Goal: Task Accomplishment & Management: Manage account settings

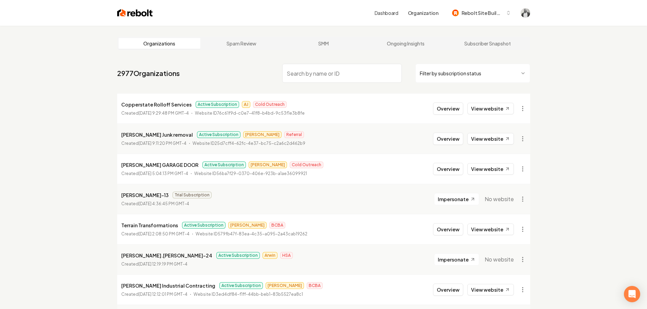
paste input "Copperstate Rolloff Services"
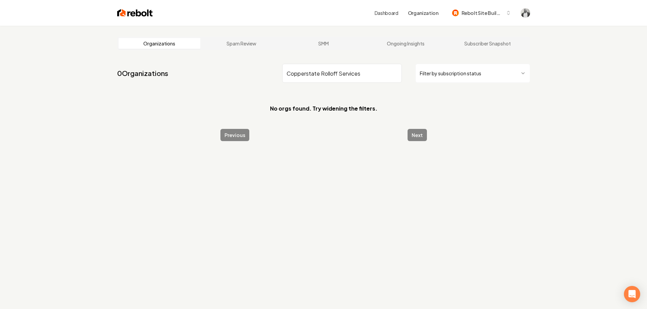
click at [288, 74] on input "Copperstate Rolloff Services" at bounding box center [342, 73] width 120 height 19
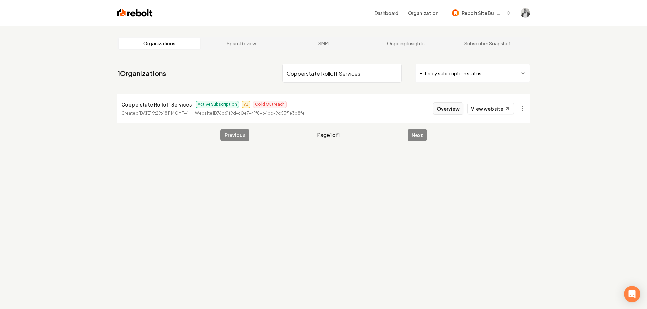
type input "Copperstate Rolloff Services"
click at [445, 113] on button "Overview" at bounding box center [448, 109] width 30 height 12
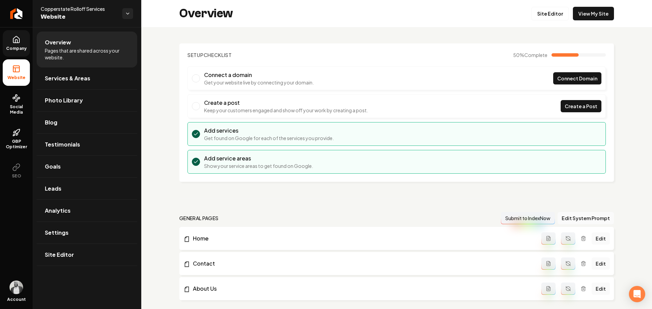
click at [22, 43] on link "Company" at bounding box center [16, 43] width 27 height 26
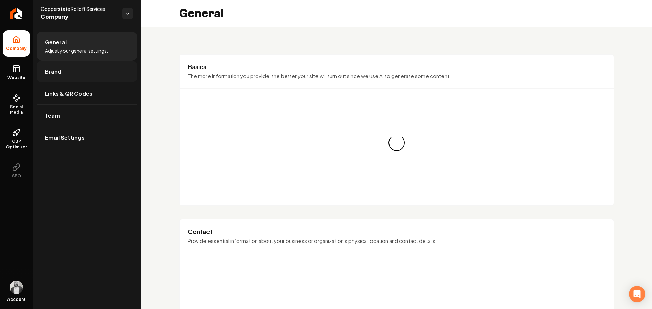
click at [66, 75] on link "Brand" at bounding box center [87, 72] width 101 height 22
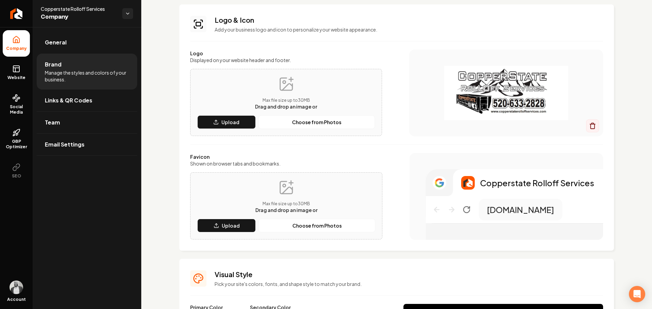
scroll to position [34, 0]
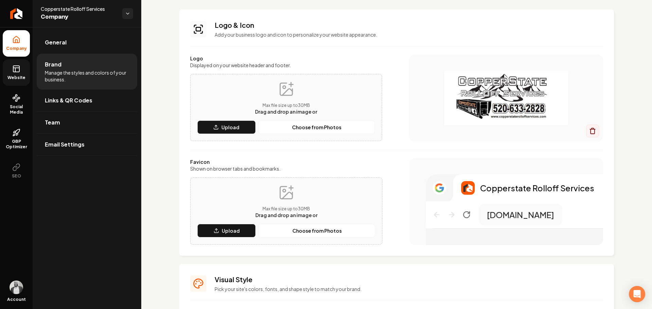
click at [19, 69] on icon at bounding box center [16, 69] width 8 height 8
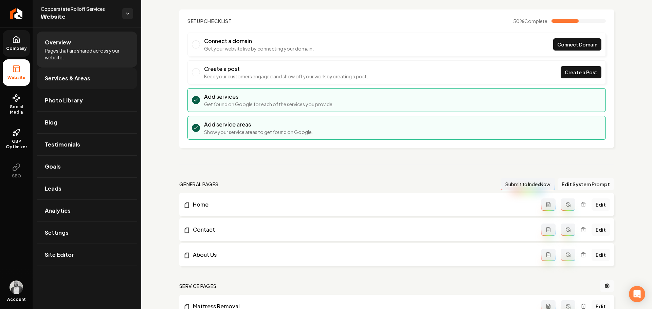
click at [64, 83] on link "Services & Areas" at bounding box center [87, 79] width 101 height 22
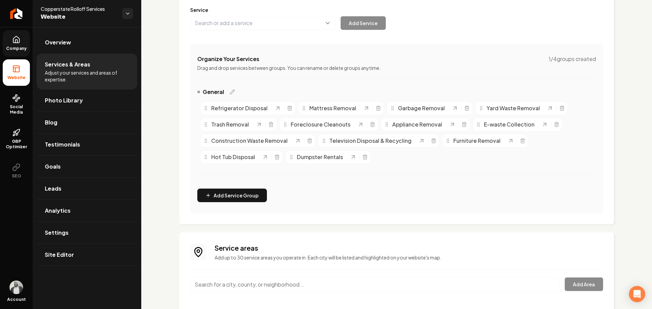
scroll to position [77, 0]
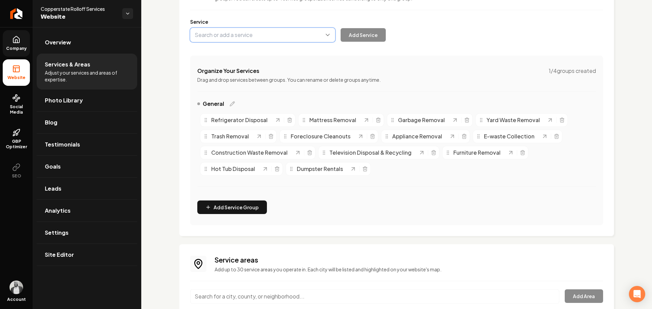
click at [241, 37] on button "Main content area" at bounding box center [262, 35] width 145 height 14
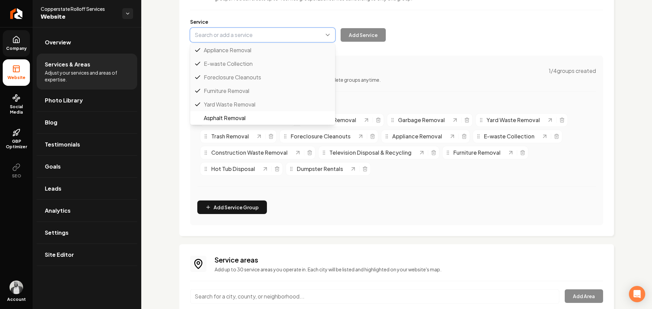
paste input "Refrigerator and Appliance Removal"
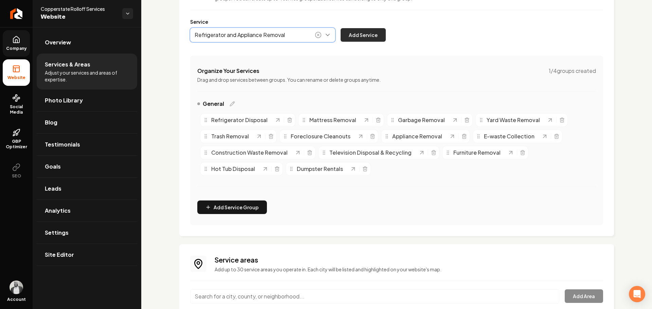
type input "Refrigerator and Appliance Removal"
click at [369, 32] on button "Add Service" at bounding box center [363, 35] width 45 height 14
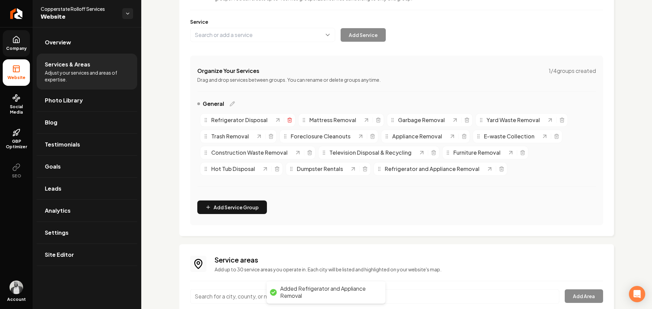
click at [289, 121] on line "Main content area" at bounding box center [289, 120] width 0 height 1
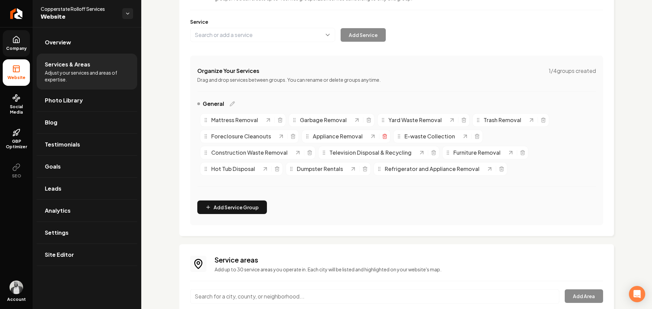
click at [382, 136] on icon "Main content area" at bounding box center [384, 136] width 5 height 5
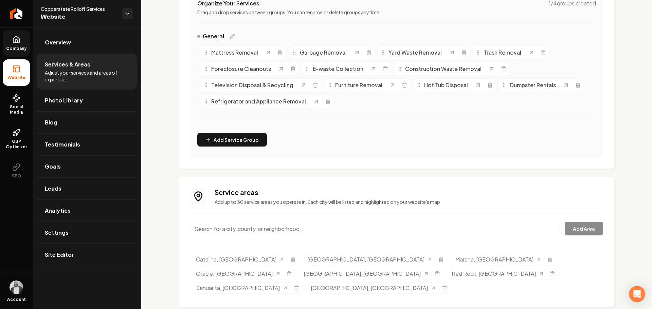
scroll to position [145, 0]
click at [306, 228] on input "Main content area" at bounding box center [374, 229] width 369 height 14
paste input "Mammoth"
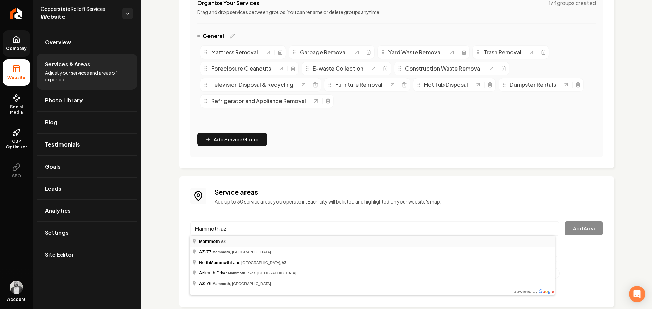
type input "Mammoth, AZ"
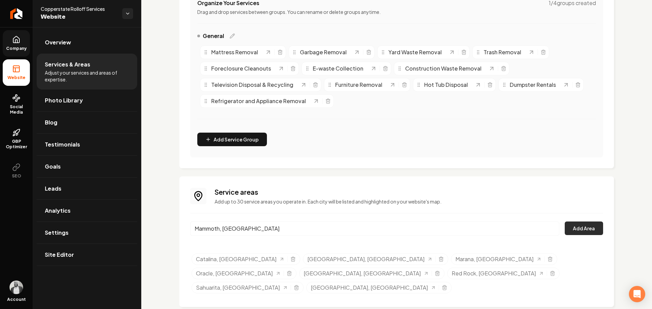
click at [584, 229] on button "Add Area" at bounding box center [584, 229] width 38 height 14
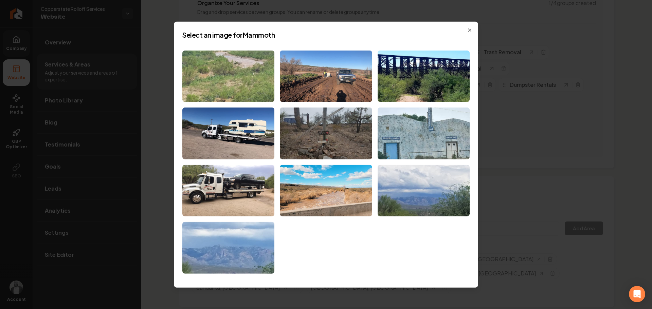
click at [246, 92] on img at bounding box center [228, 76] width 92 height 52
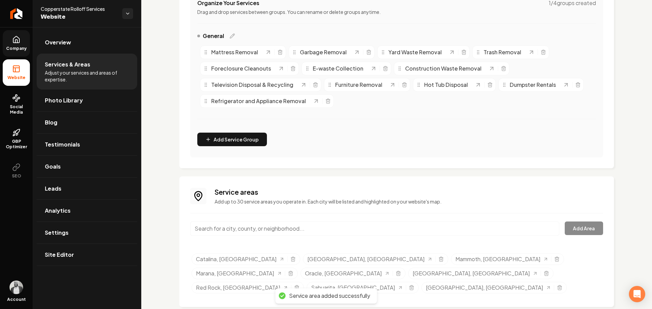
click at [292, 226] on input "Main content area" at bounding box center [374, 229] width 369 height 14
paste input "San Manuel"
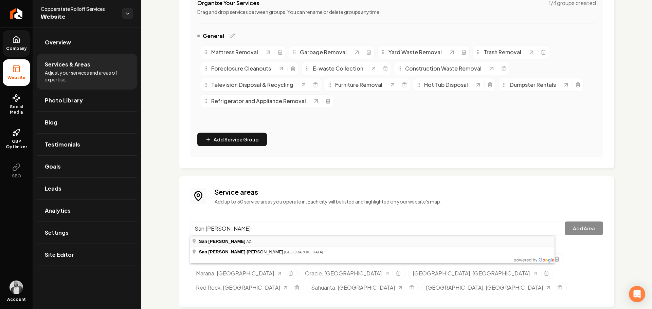
type input "San [PERSON_NAME], [GEOGRAPHIC_DATA]"
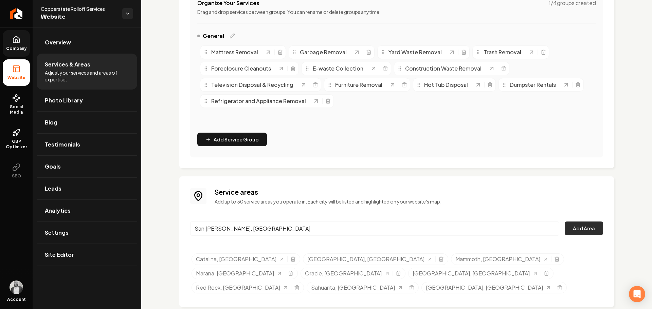
click at [583, 227] on button "Add Area" at bounding box center [584, 229] width 38 height 14
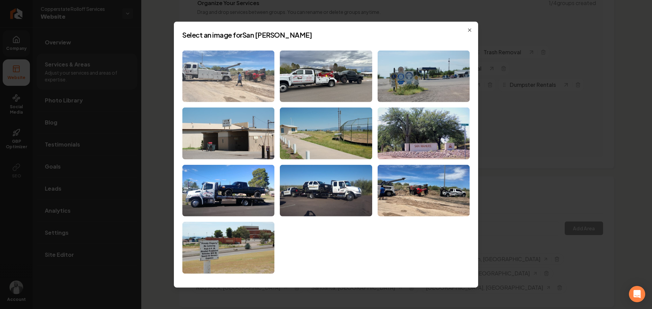
click at [247, 86] on img at bounding box center [228, 76] width 92 height 52
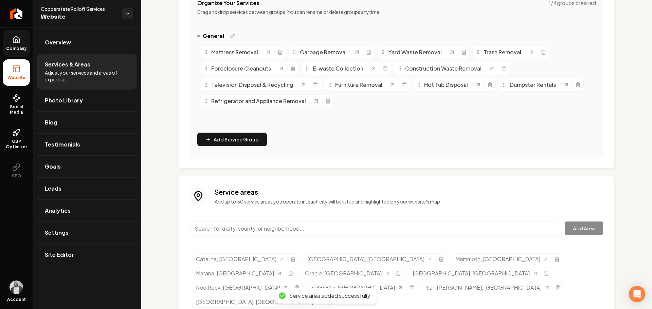
click at [297, 227] on input "Main content area" at bounding box center [374, 229] width 369 height 14
paste input "Three Points"
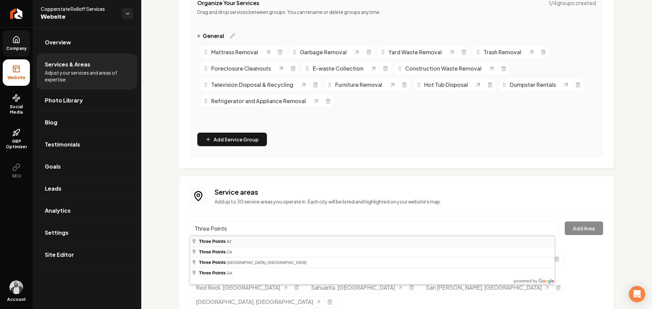
type input "Three Points, [GEOGRAPHIC_DATA]"
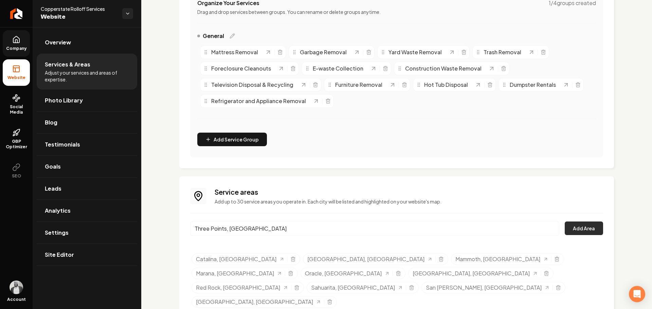
click at [576, 226] on button "Add Area" at bounding box center [584, 229] width 38 height 14
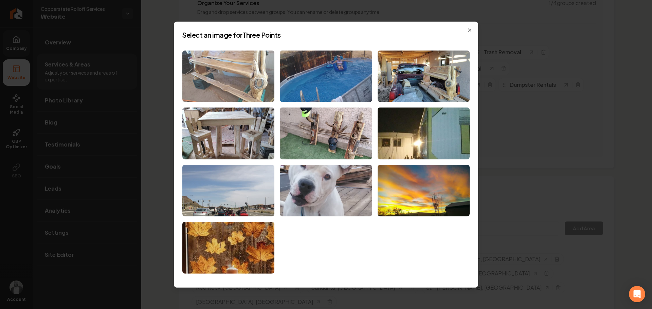
click at [247, 91] on img at bounding box center [228, 76] width 92 height 52
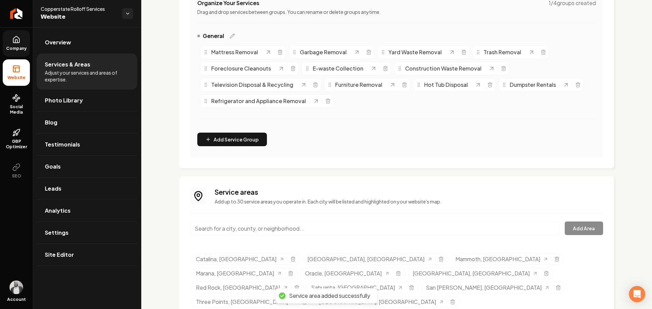
click at [327, 228] on input "Main content area" at bounding box center [374, 229] width 369 height 14
paste input "Vail,"
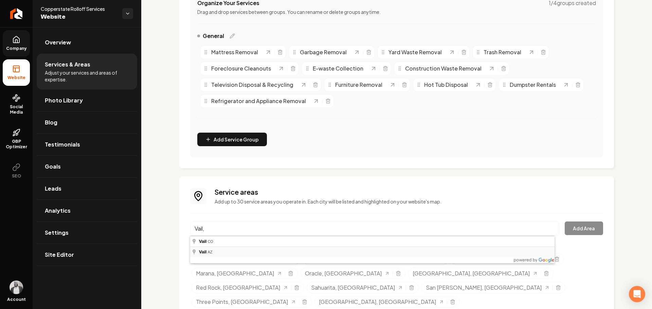
type input "Vail, [GEOGRAPHIC_DATA]"
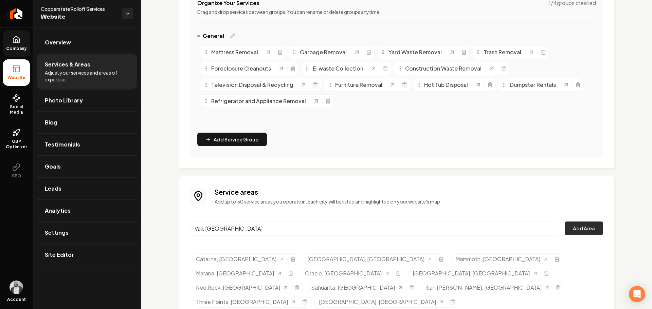
click at [570, 228] on button "Add Area" at bounding box center [584, 229] width 38 height 14
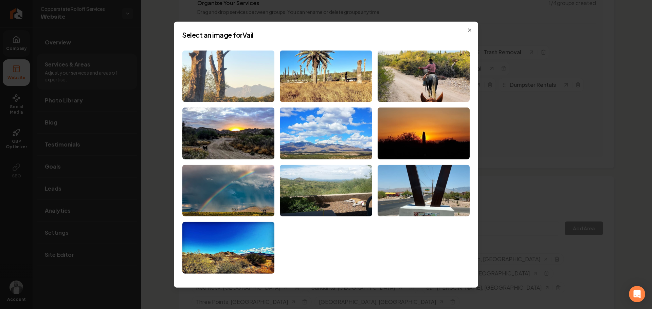
click at [240, 86] on img at bounding box center [228, 76] width 92 height 52
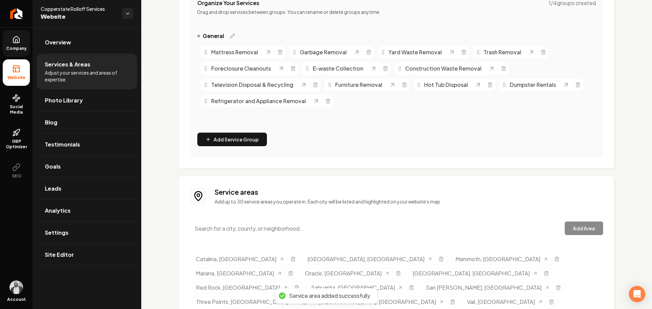
click at [300, 230] on input "Main content area" at bounding box center [374, 229] width 369 height 14
paste input "Rincon Valley,"
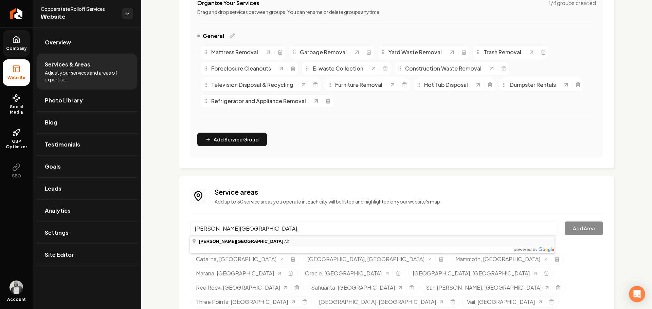
type input "[PERSON_NAME][GEOGRAPHIC_DATA], [GEOGRAPHIC_DATA]"
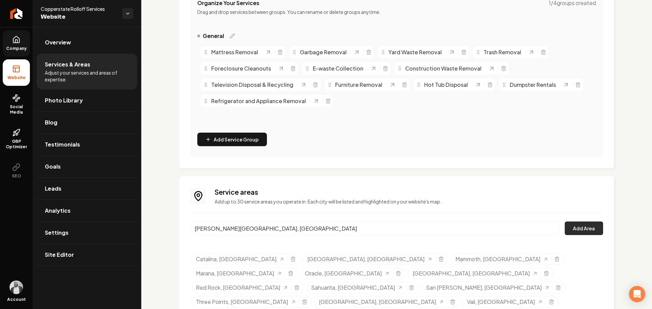
click at [579, 228] on button "Add Area" at bounding box center [584, 229] width 38 height 14
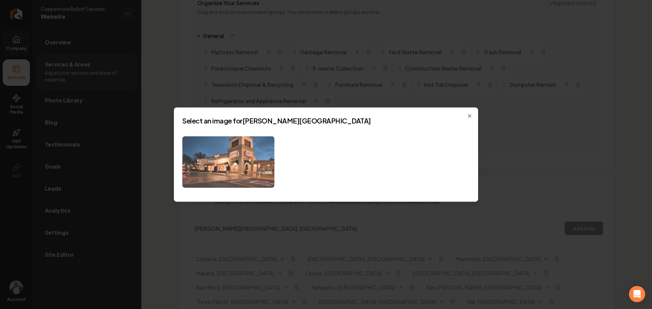
click at [256, 176] on img at bounding box center [228, 162] width 92 height 52
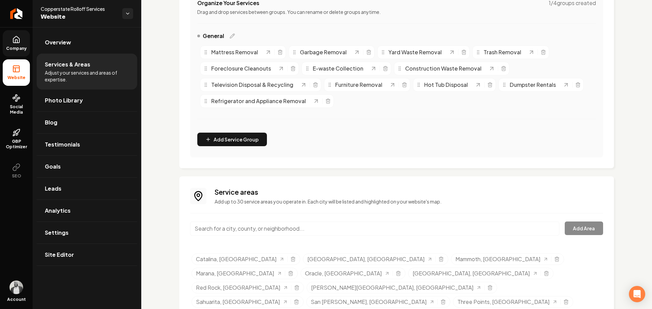
click at [310, 225] on input "Main content area" at bounding box center [374, 229] width 369 height 14
paste input "Benson,"
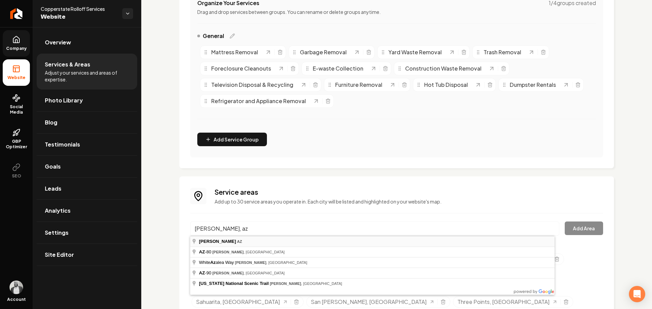
type input "[PERSON_NAME], [GEOGRAPHIC_DATA]"
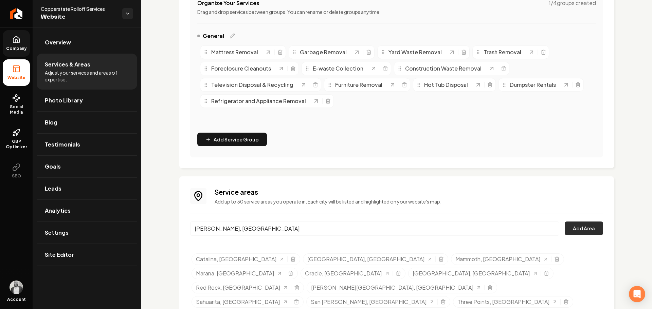
click at [574, 229] on button "Add Area" at bounding box center [584, 229] width 38 height 14
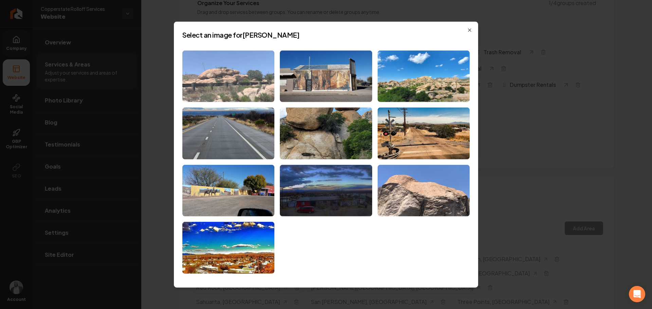
click at [238, 82] on img at bounding box center [228, 76] width 92 height 52
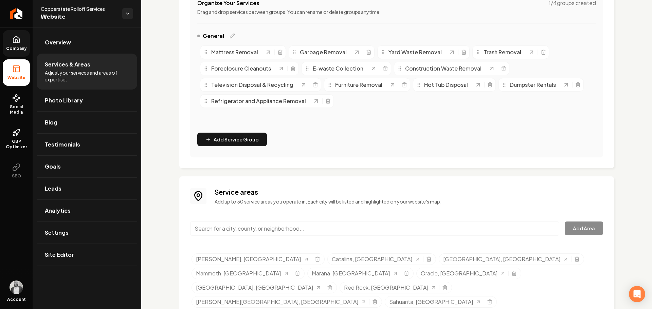
click at [16, 41] on icon at bounding box center [16, 41] width 2 height 3
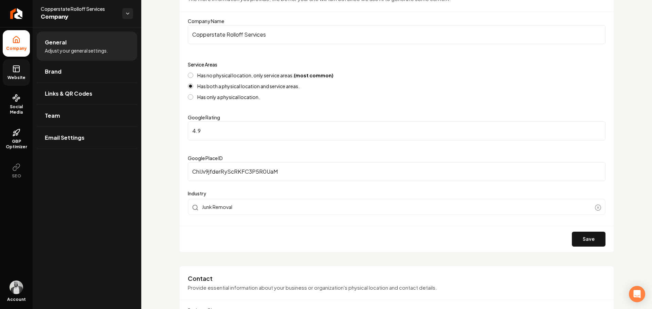
scroll to position [9, 0]
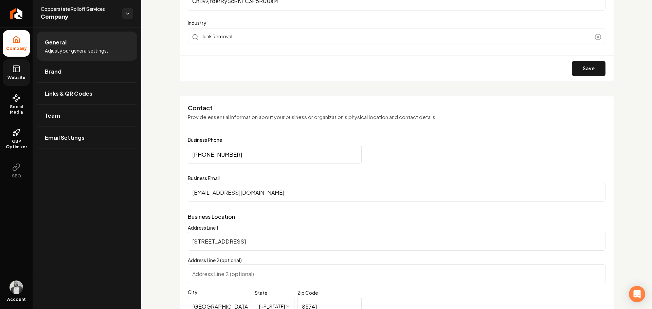
click at [235, 190] on input "test@test.com" at bounding box center [397, 192] width 418 height 19
paste input "copperstaterolloffs@gmail"
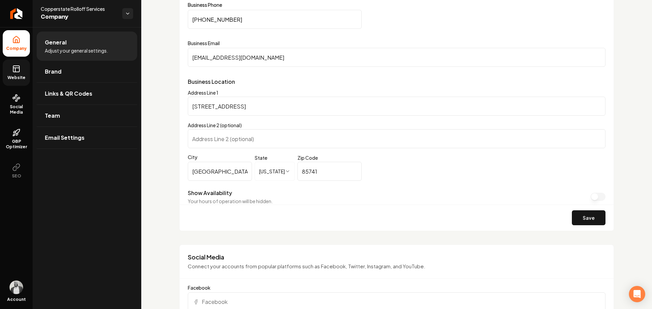
scroll to position [384, 0]
type input "copperstaterolloffs@gmail.com"
click at [576, 220] on button "Save" at bounding box center [589, 217] width 34 height 15
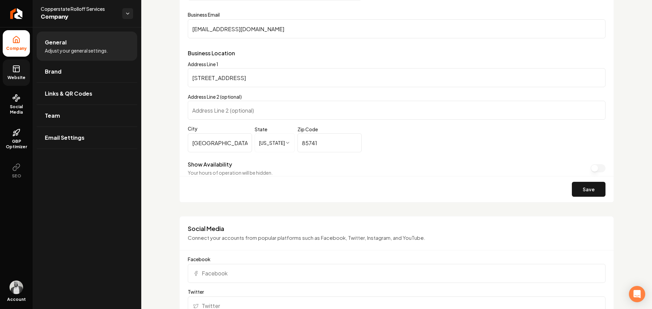
scroll to position [350, 0]
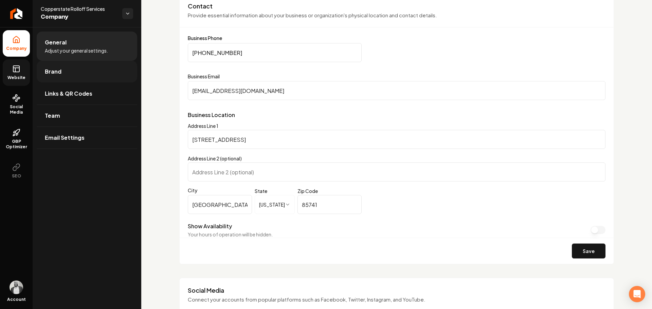
click at [50, 74] on span "Brand" at bounding box center [53, 72] width 17 height 8
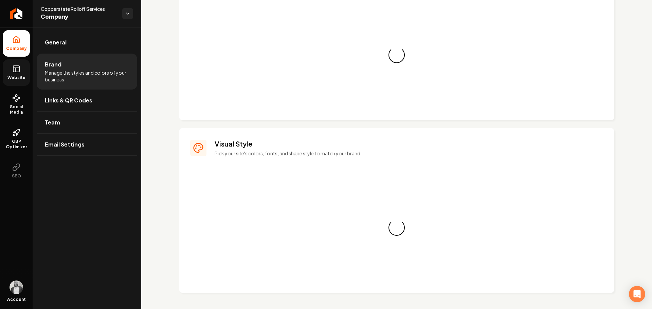
scroll to position [350, 0]
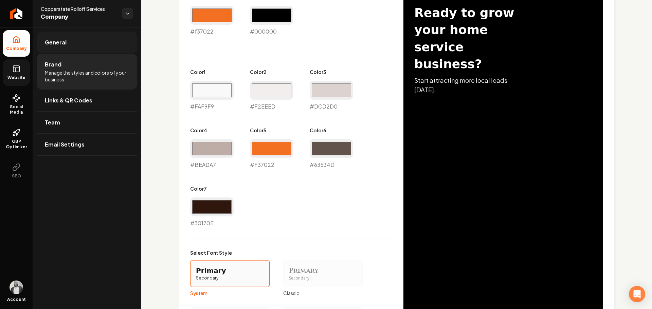
click at [54, 42] on span "General" at bounding box center [56, 42] width 22 height 8
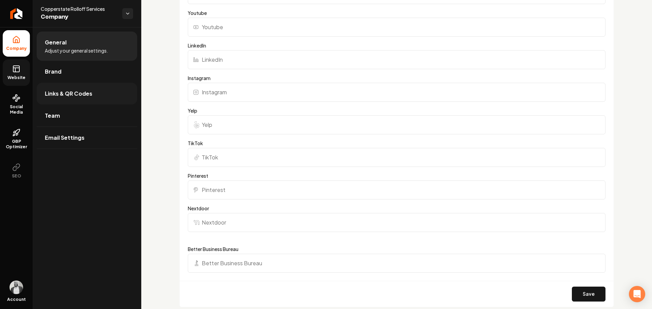
scroll to position [588, 0]
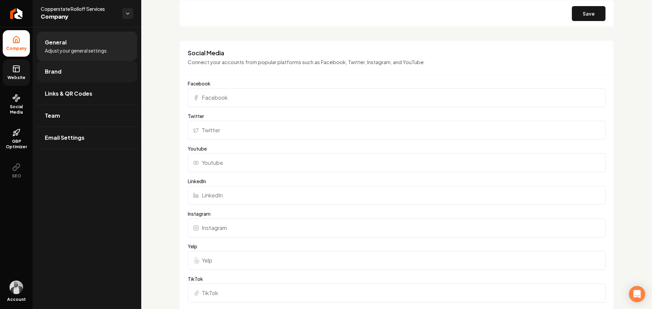
click at [49, 72] on span "Brand" at bounding box center [53, 72] width 17 height 8
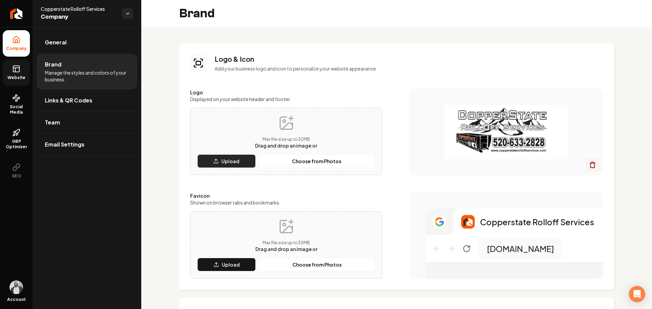
click at [221, 162] on button "Upload" at bounding box center [226, 162] width 58 height 14
click at [222, 160] on p "Upload" at bounding box center [230, 161] width 18 height 7
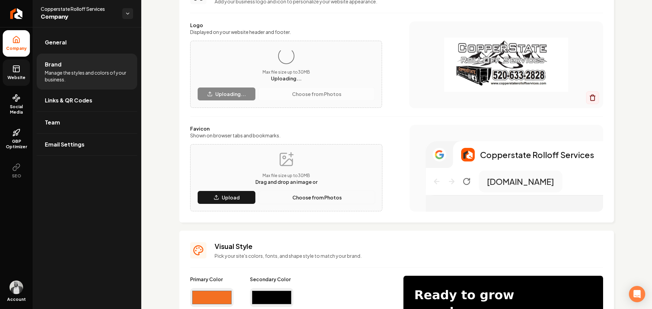
scroll to position [68, 0]
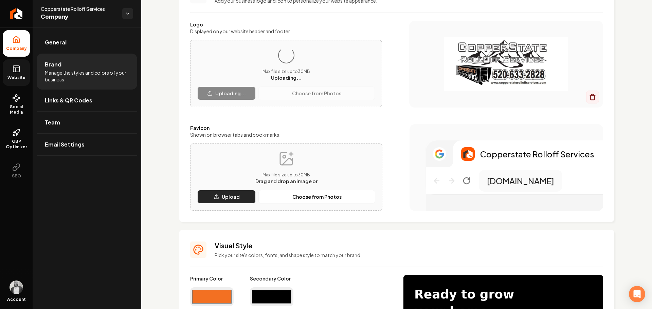
click at [214, 193] on button "Upload" at bounding box center [226, 197] width 58 height 14
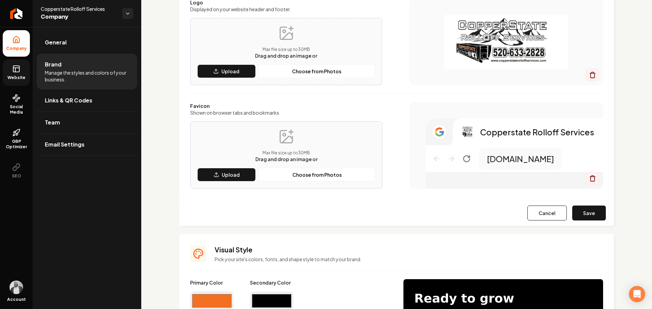
scroll to position [102, 0]
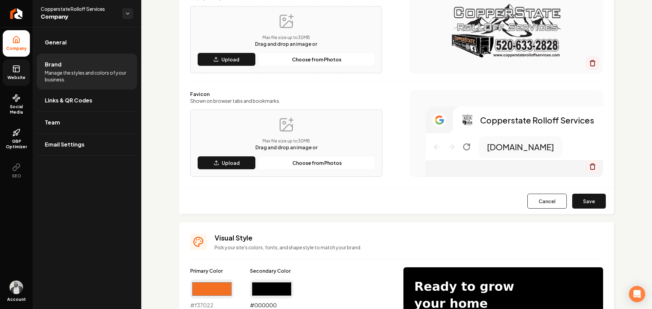
click at [266, 289] on input "#000000" at bounding box center [271, 289] width 43 height 19
type input "#010101"
click at [212, 288] on input "#f37022" at bounding box center [211, 289] width 43 height 19
click at [275, 289] on input "#010101" at bounding box center [271, 289] width 43 height 19
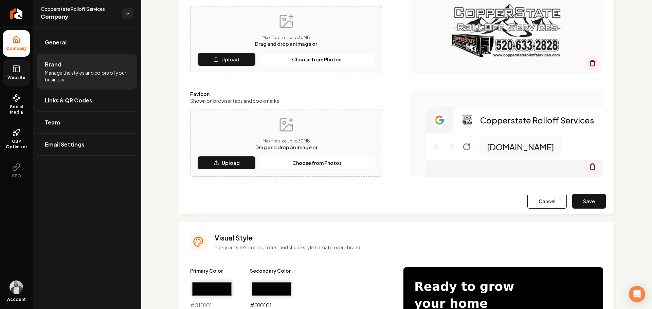
type input "#010101"
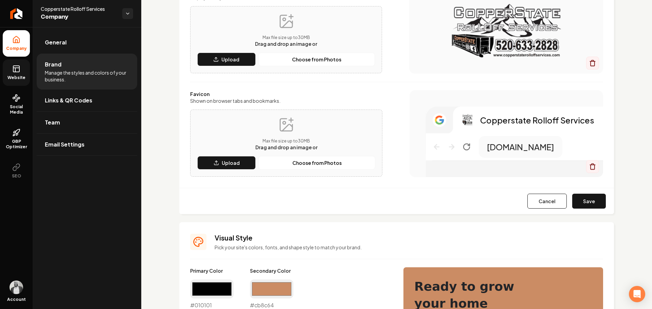
type input "#cb8c64"
click at [373, 249] on p "Pick your site's colors, fonts, and shape style to match your brand." at bounding box center [409, 247] width 389 height 7
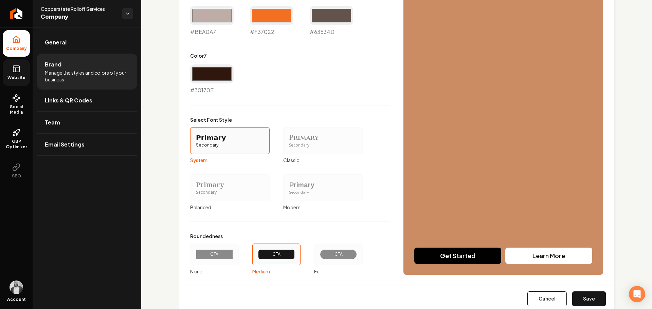
scroll to position [528, 0]
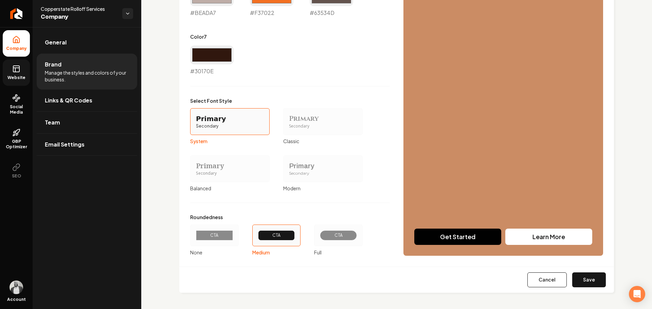
click at [587, 278] on button "Save" at bounding box center [589, 280] width 34 height 15
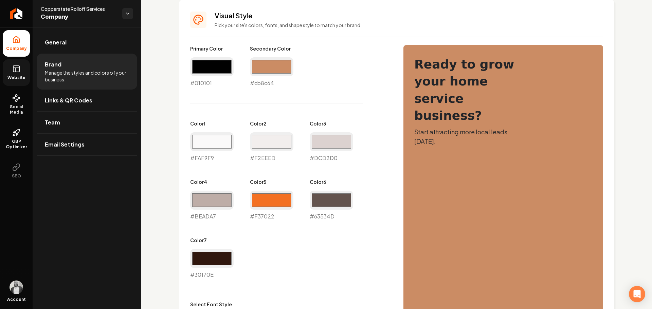
scroll to position [189, 0]
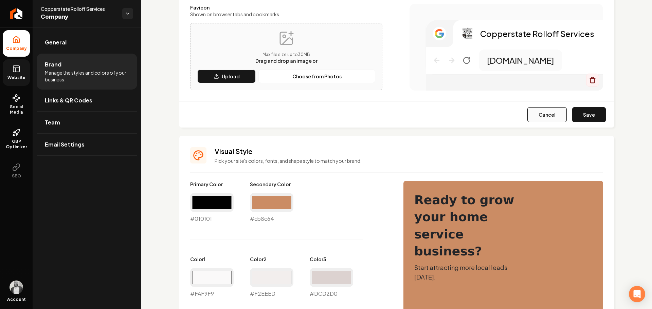
type input "#faf9f9"
type input "#f2eeed"
type input "#dcd2d0"
type input "#beada7"
type input "#f37022"
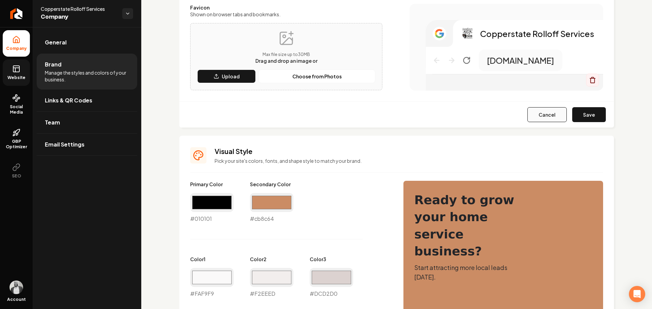
type input "#63534d"
type input "#30170e"
click at [581, 113] on button "Save" at bounding box center [589, 114] width 34 height 15
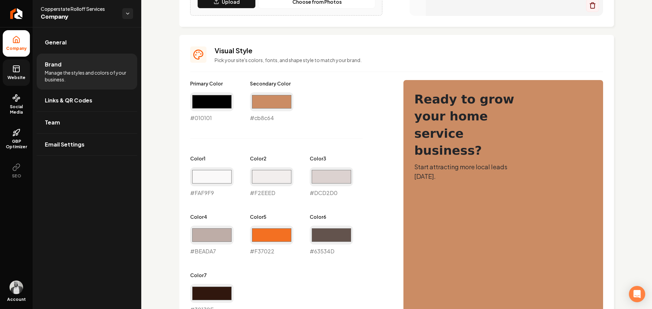
scroll to position [204, 0]
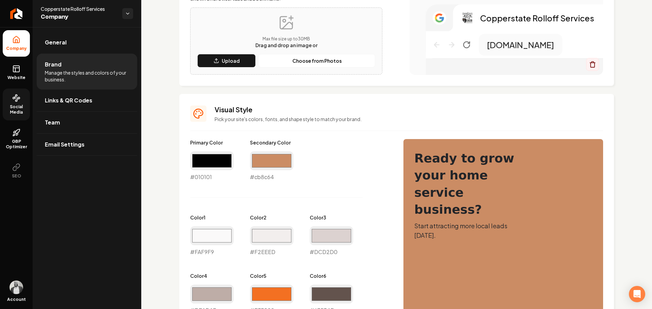
drag, startPoint x: 16, startPoint y: 69, endPoint x: 23, endPoint y: 92, distance: 24.4
click at [15, 69] on icon at bounding box center [15, 70] width 0 height 4
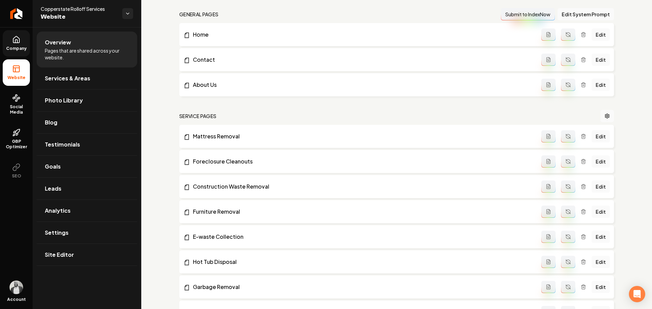
click at [21, 46] on link "Company" at bounding box center [16, 43] width 27 height 26
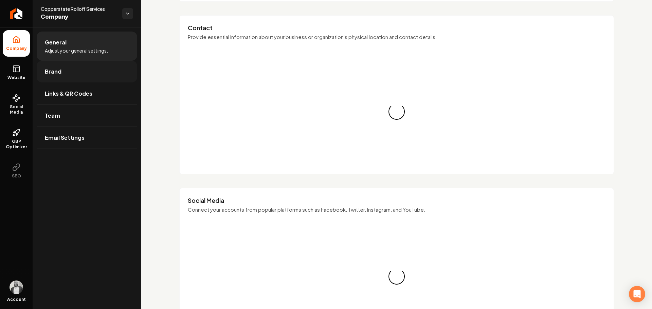
click at [62, 72] on link "Brand" at bounding box center [87, 72] width 101 height 22
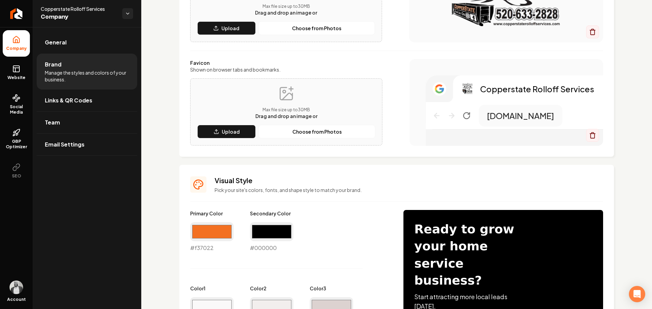
scroll to position [136, 0]
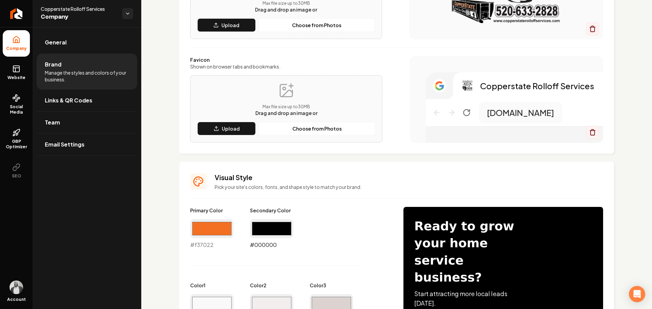
click at [263, 229] on input "#000000" at bounding box center [271, 228] width 43 height 19
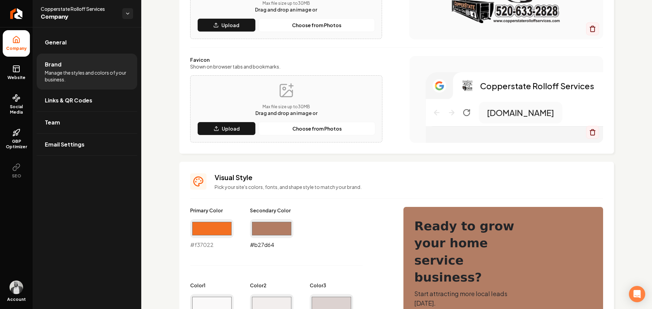
type input "#b27d64"
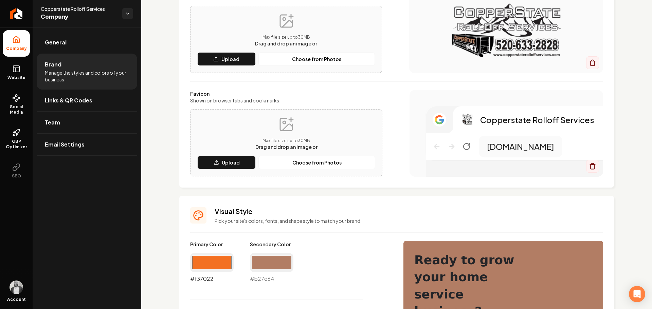
click at [206, 268] on input "#f37022" at bounding box center [211, 262] width 43 height 19
click at [220, 258] on input "#f37022" at bounding box center [211, 262] width 43 height 19
type input "#201d1e"
click at [266, 264] on input "#b27d64" at bounding box center [271, 262] width 43 height 19
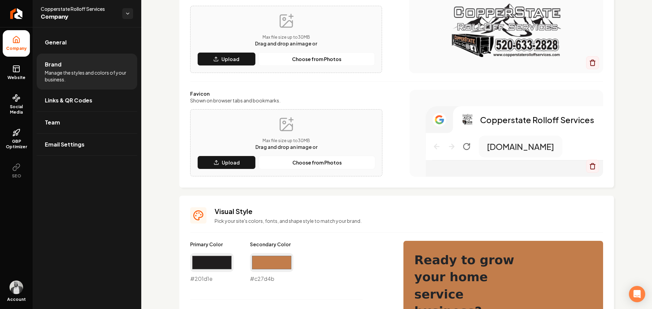
type input "#c27d4b"
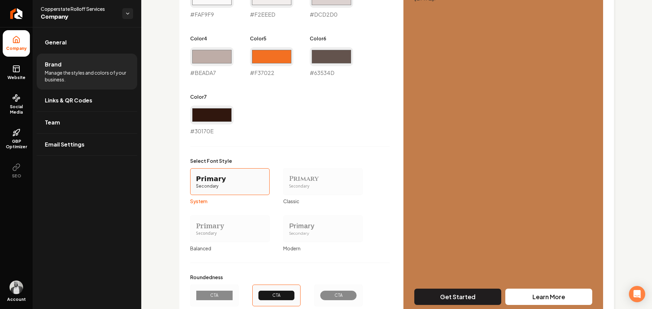
scroll to position [502, 0]
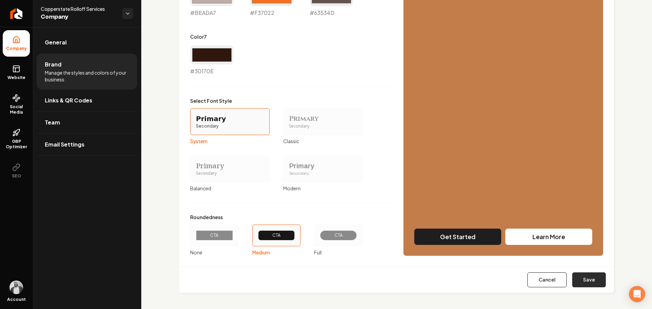
click at [578, 278] on button "Save" at bounding box center [589, 280] width 34 height 15
type input "#faf9f9"
type input "#f2eeed"
type input "#dcd2d0"
type input "#beada7"
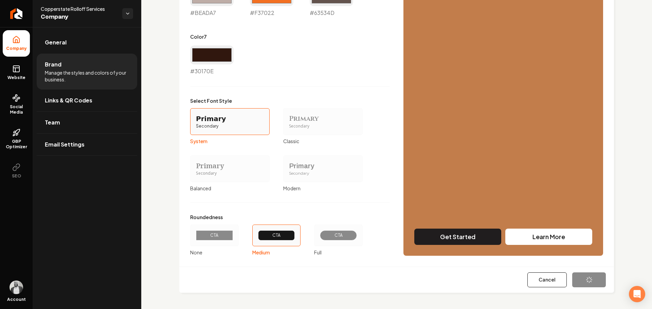
type input "#f37022"
type input "#63534d"
type input "#30170e"
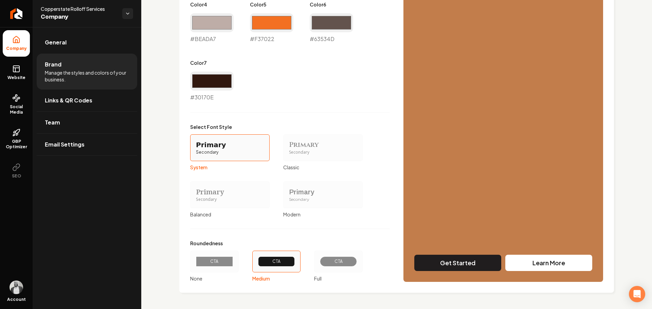
click at [334, 259] on div "CTA" at bounding box center [338, 261] width 25 height 5
click at [319, 259] on button "CTA Full" at bounding box center [316, 261] width 5 height 5
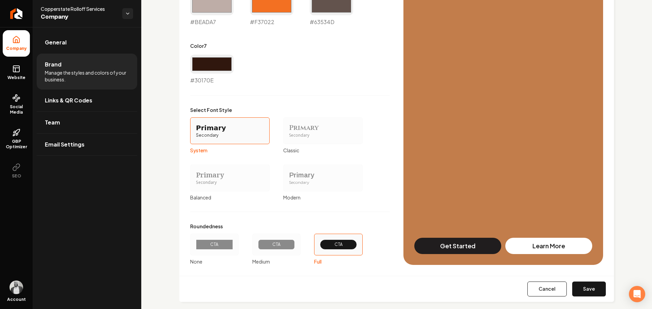
scroll to position [502, 0]
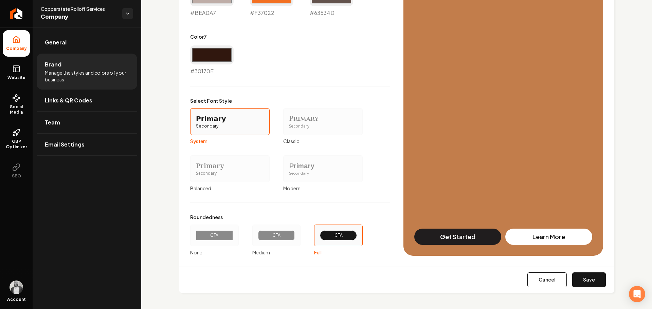
drag, startPoint x: 583, startPoint y: 277, endPoint x: 574, endPoint y: 272, distance: 10.1
click at [583, 277] on button "Save" at bounding box center [589, 280] width 34 height 15
type input "#faf9f9"
type input "#f2eeed"
type input "#dcd2d0"
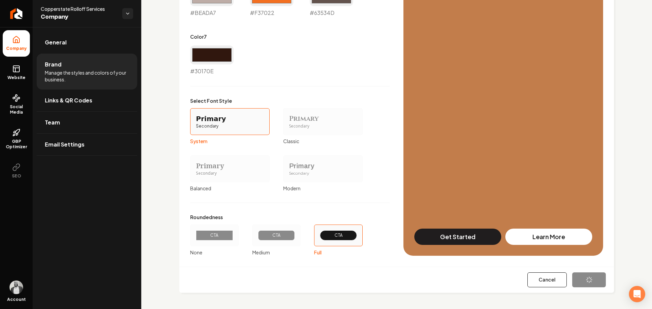
type input "#beada7"
type input "#f37022"
type input "#63534d"
type input "#30170e"
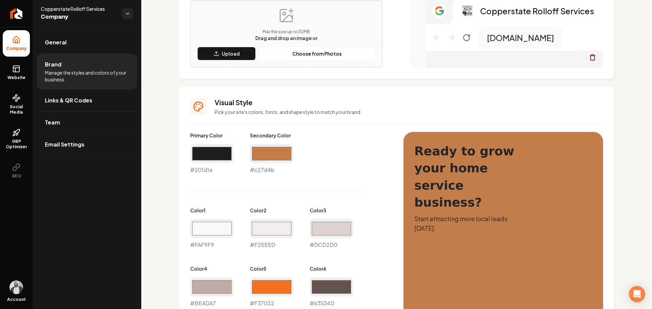
scroll to position [204, 0]
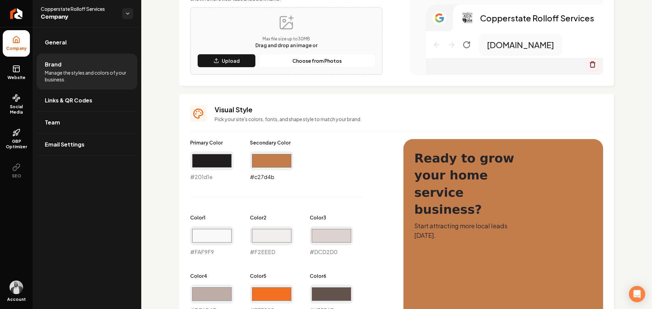
click at [270, 158] on input "#c27d4b" at bounding box center [271, 160] width 43 height 19
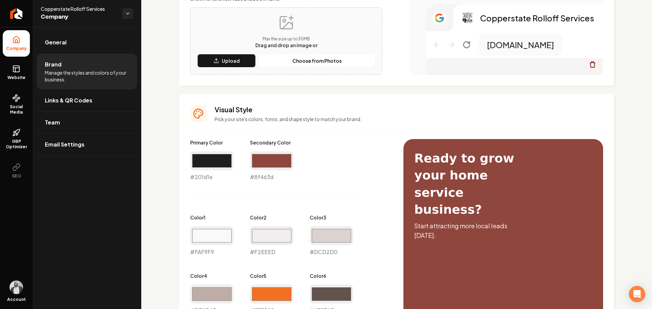
type input "#8f463d"
click at [377, 172] on div "Primary Color #201d1e #201d1e Secondary Color #8f463d #8f463d Color 1 #faf9f9 #…" at bounding box center [290, 256] width 200 height 234
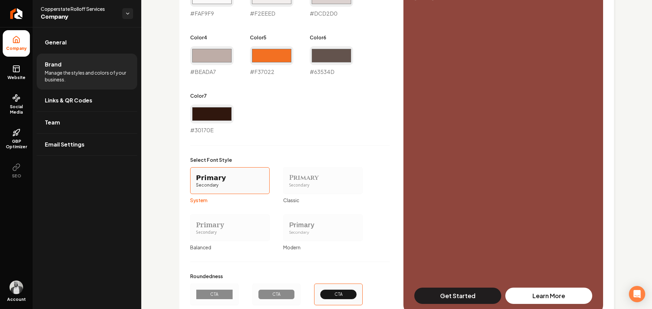
scroll to position [502, 0]
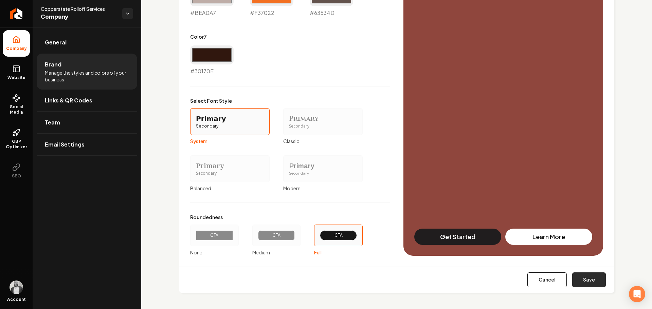
click at [586, 278] on button "Save" at bounding box center [589, 280] width 34 height 15
type input "#faf9f9"
type input "#f2eeed"
type input "#dcd2d0"
type input "#beada7"
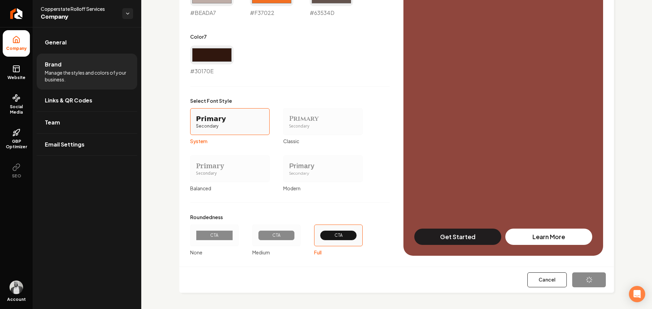
type input "#f37022"
type input "#63534d"
type input "#30170e"
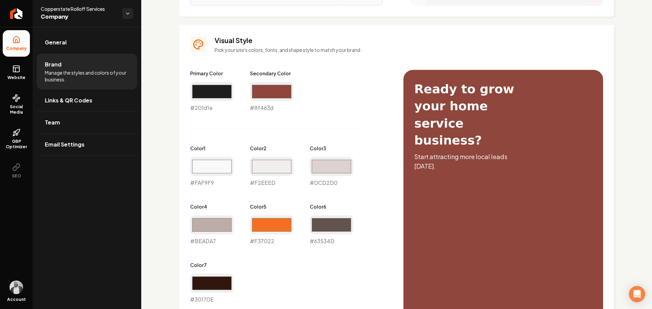
scroll to position [272, 0]
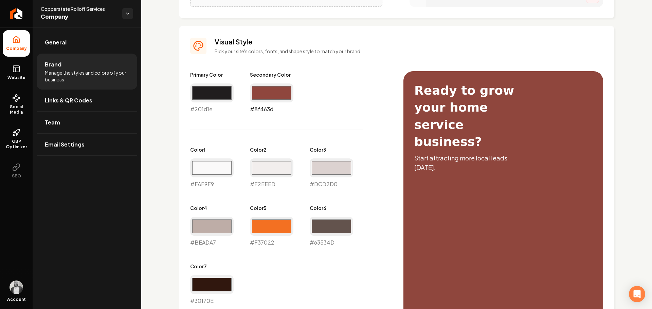
click at [268, 94] on input "#8f463d" at bounding box center [271, 93] width 43 height 19
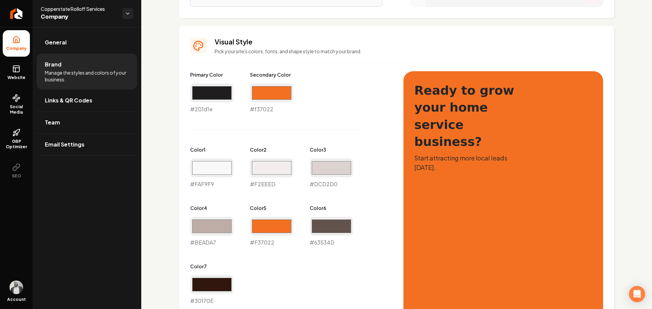
type input "#f37022"
click at [380, 102] on div "Primary Color #201d1e #201d1e Secondary Color #f37022 #f37022 Color 1 #faf9f9 #…" at bounding box center [290, 188] width 200 height 234
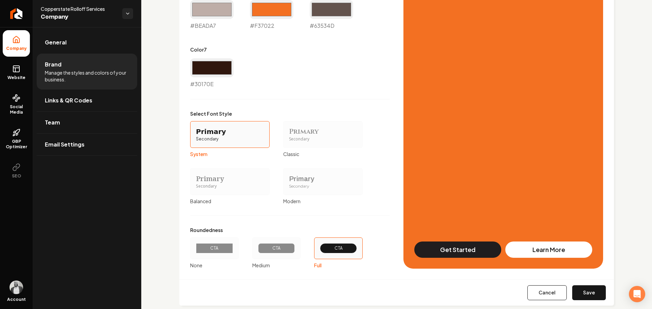
scroll to position [502, 0]
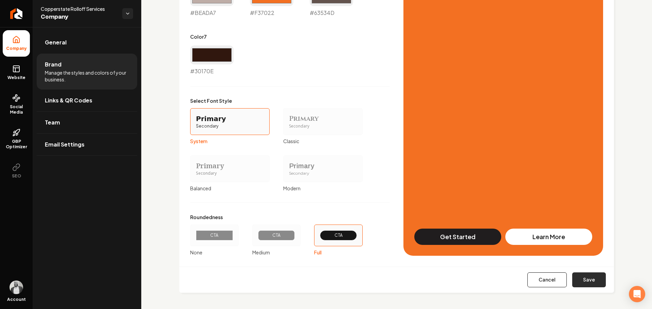
click at [585, 277] on button "Save" at bounding box center [589, 280] width 34 height 15
type input "#faf9f9"
type input "#f2eeed"
type input "#dcd2d0"
type input "#beada7"
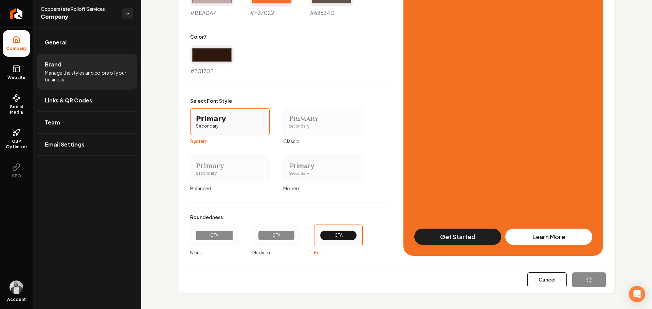
type input "#f37022"
type input "#63534d"
type input "#30170e"
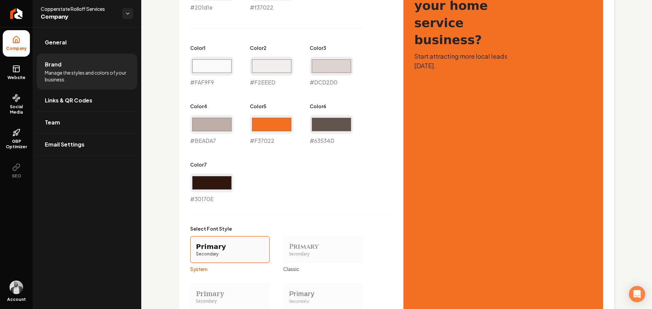
scroll to position [306, 0]
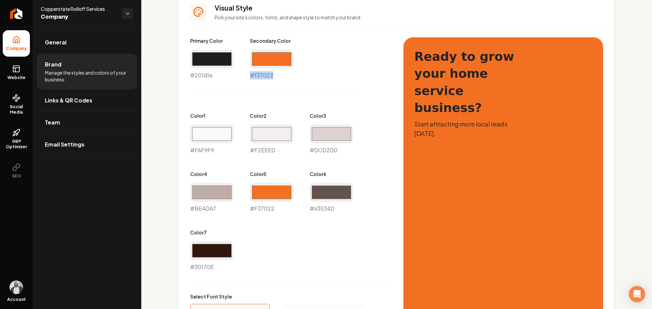
drag, startPoint x: 283, startPoint y: 77, endPoint x: 250, endPoint y: 77, distance: 32.6
click at [250, 77] on div "#f37022 #f37022" at bounding box center [271, 65] width 43 height 30
copy div "#f37022"
click at [19, 71] on rect at bounding box center [16, 69] width 6 height 6
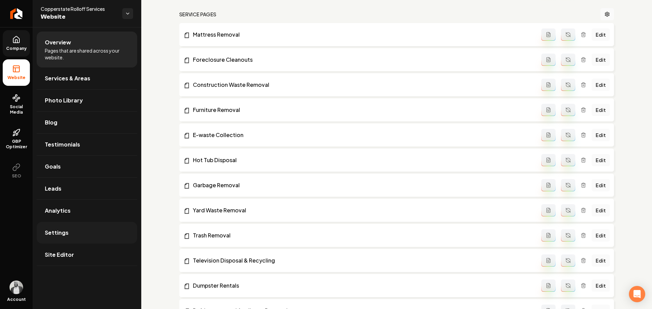
click at [73, 229] on link "Settings" at bounding box center [87, 233] width 101 height 22
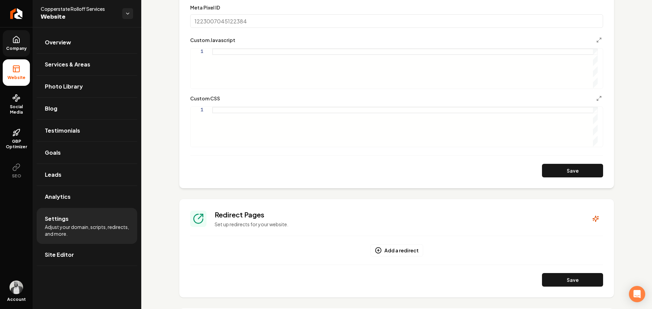
scroll to position [340, 0]
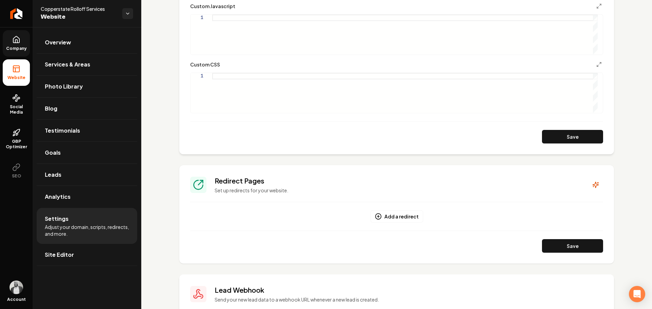
click at [244, 75] on div "Main content area" at bounding box center [404, 93] width 385 height 40
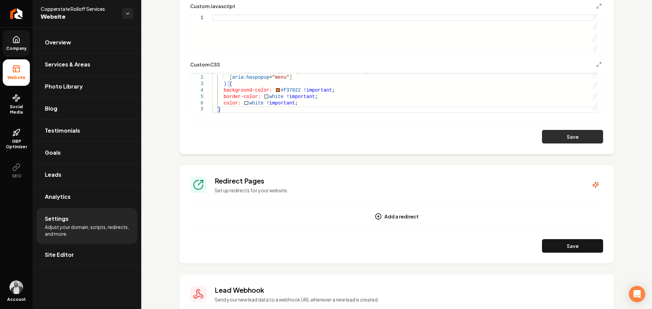
click at [554, 137] on button "Save" at bounding box center [572, 137] width 61 height 14
type textarea "**********"
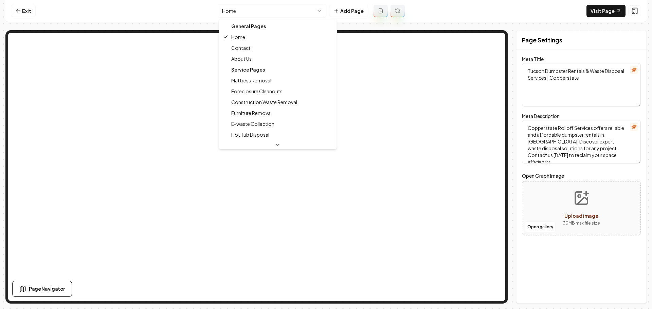
click at [273, 15] on html "Computer Required This feature is only available on a computer. Please switch t…" at bounding box center [326, 154] width 652 height 309
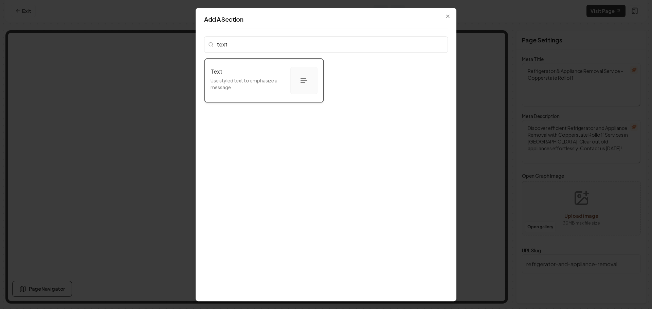
type input "text"
click at [245, 85] on p "Use styled text to emphasize a message" at bounding box center [248, 84] width 74 height 14
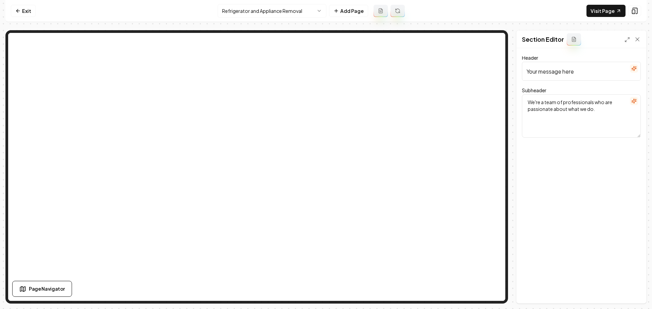
click at [558, 73] on input "Your message here" at bounding box center [581, 71] width 119 height 19
paste input "call us for recycling information"
click at [528, 71] on input "call us for recycling information" at bounding box center [581, 71] width 119 height 19
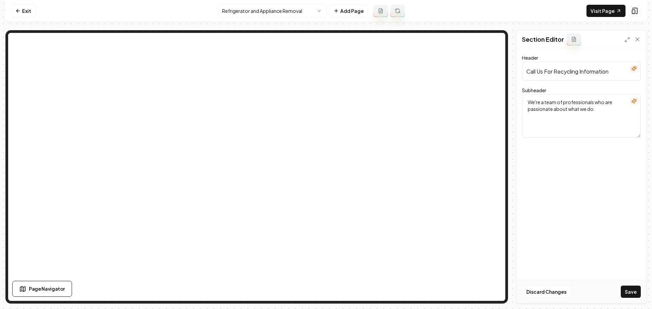
type input "Call Us For Recycling Information"
click at [549, 103] on textarea "We're a team of professionals who are passionate about what we do." at bounding box center [581, 115] width 119 height 43
click at [633, 293] on button "Save" at bounding box center [631, 292] width 20 height 12
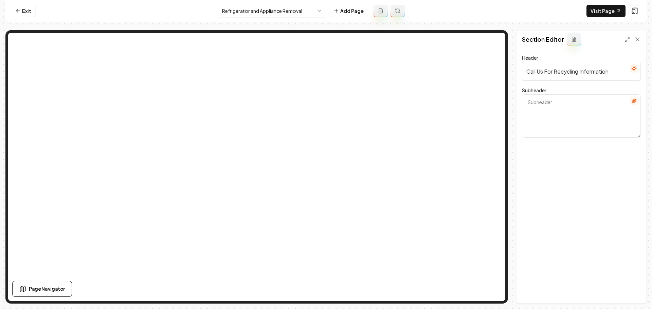
click at [279, 13] on html "Computer Required This feature is only available on a computer. Please switch t…" at bounding box center [326, 154] width 652 height 309
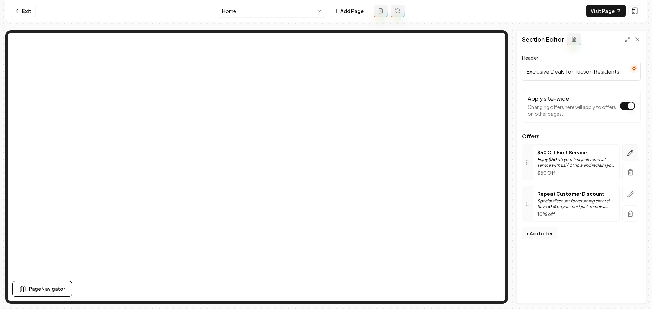
click at [631, 154] on icon "button" at bounding box center [631, 153] width 6 height 6
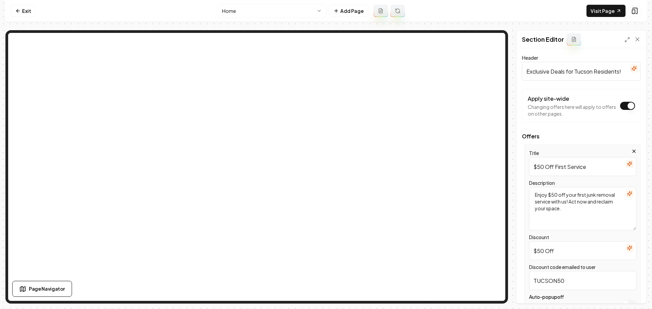
scroll to position [34, 0]
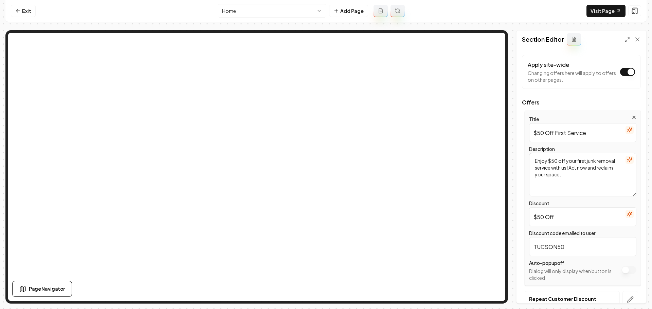
click at [543, 217] on input "$50 Off" at bounding box center [582, 217] width 107 height 19
type input "$25 OFF"
click at [571, 135] on input "$50 Off First Service" at bounding box center [582, 132] width 107 height 19
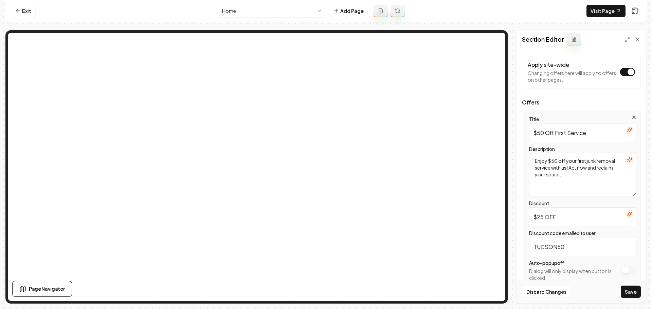
paste input "25 dollars off a 3-day rental or mor"
click at [627, 161] on icon "button" at bounding box center [629, 159] width 5 height 5
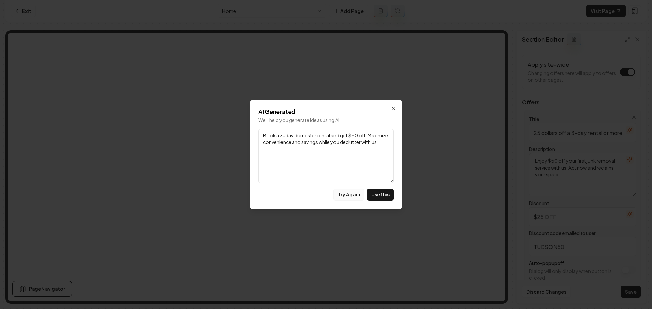
click at [342, 196] on button "Try Again" at bounding box center [349, 195] width 31 height 12
click at [383, 195] on button "Use this" at bounding box center [380, 195] width 26 height 12
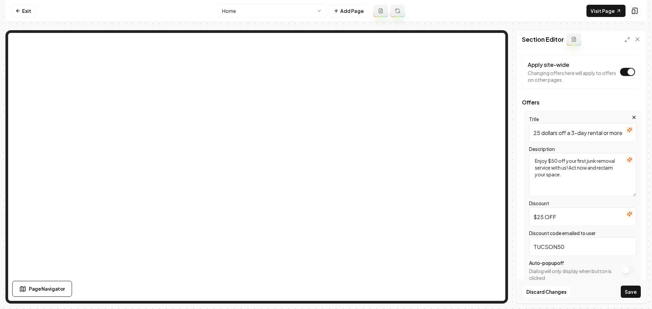
click at [627, 130] on icon "button" at bounding box center [629, 130] width 4 height 4
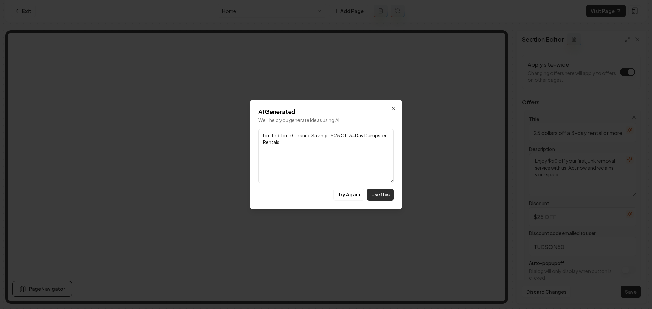
click at [383, 195] on button "Use this" at bounding box center [380, 195] width 26 height 12
type input "Limited Time Cleanup Savings: $25 Off 3-Day Dumpster Rentals"
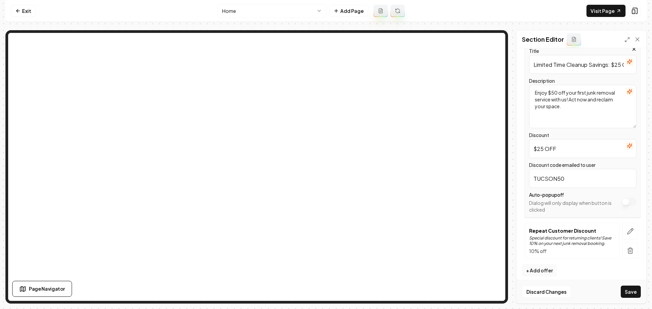
scroll to position [107, 0]
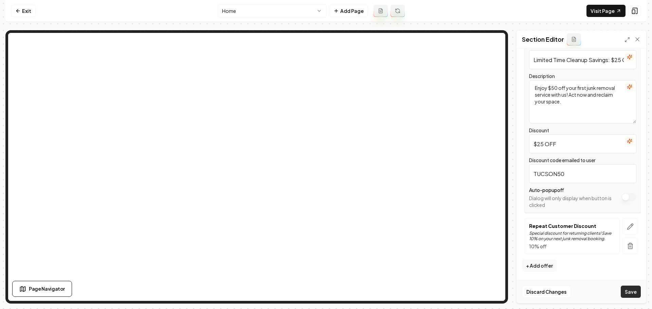
click at [630, 289] on button "Save" at bounding box center [631, 292] width 20 height 12
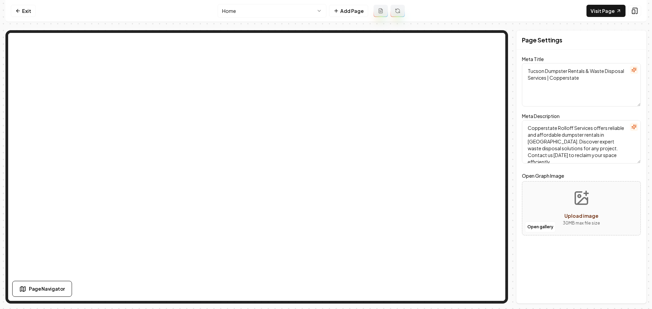
click at [304, 11] on html "Computer Required This feature is only available on a computer. Please switch t…" at bounding box center [326, 154] width 652 height 309
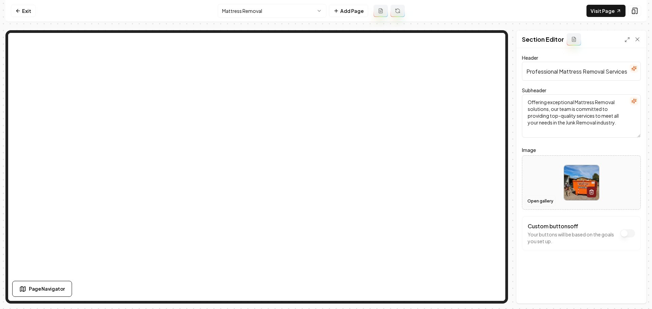
click at [542, 200] on button "Open gallery" at bounding box center [540, 201] width 31 height 11
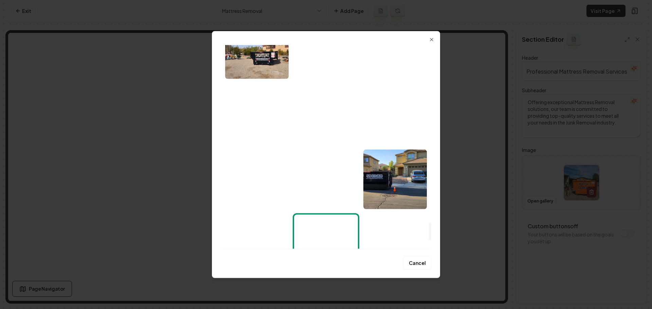
scroll to position [2097, 0]
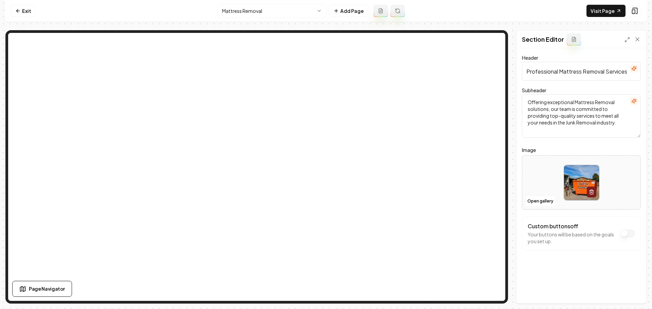
drag, startPoint x: 581, startPoint y: 73, endPoint x: 561, endPoint y: 74, distance: 20.4
click at [561, 74] on input "Professional Mattress Removal Services" at bounding box center [581, 71] width 119 height 19
click at [536, 203] on button "Open gallery" at bounding box center [540, 201] width 31 height 11
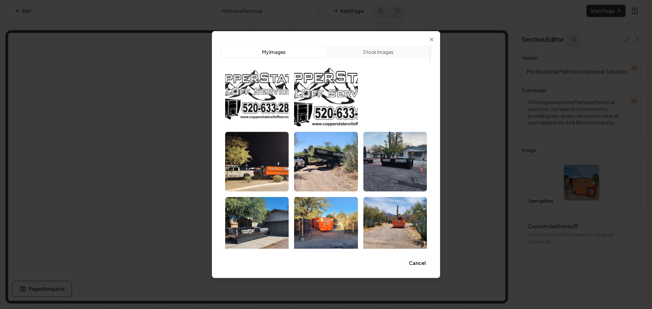
click at [366, 55] on button "Stock Images" at bounding box center [378, 51] width 104 height 11
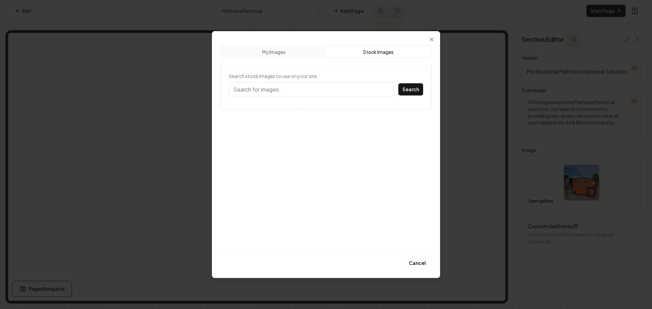
click at [322, 89] on input "Search stock images to use on your site." at bounding box center [311, 89] width 165 height 15
click at [302, 54] on button "My Images" at bounding box center [274, 51] width 104 height 11
click at [384, 52] on button "Stock Images" at bounding box center [378, 51] width 104 height 11
click at [324, 87] on input "Search stock images to use on your site." at bounding box center [311, 89] width 165 height 15
paste input "Mattress"
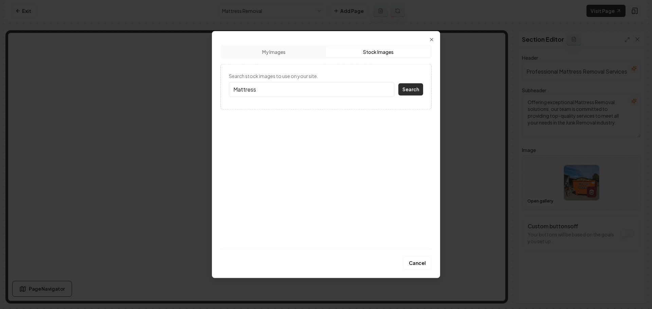
type input "Mattress"
click at [415, 93] on button "Search" at bounding box center [410, 89] width 25 height 12
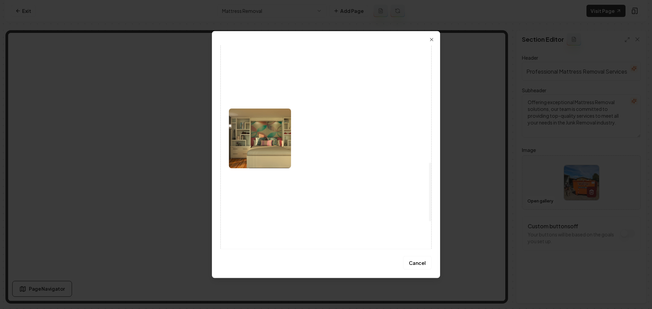
scroll to position [503, 0]
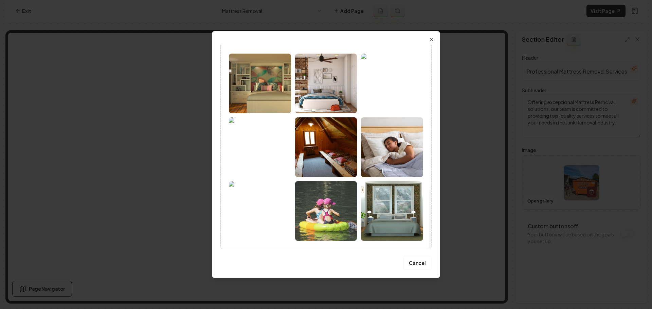
click at [396, 100] on img at bounding box center [392, 83] width 62 height 60
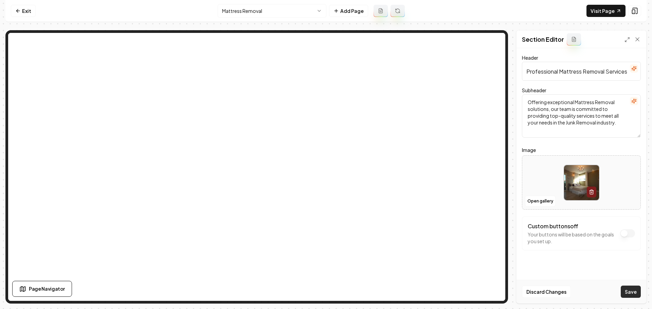
click at [632, 289] on button "Save" at bounding box center [631, 292] width 20 height 12
click at [281, 13] on html "Computer Required This feature is only available on a computer. Please switch t…" at bounding box center [326, 154] width 652 height 309
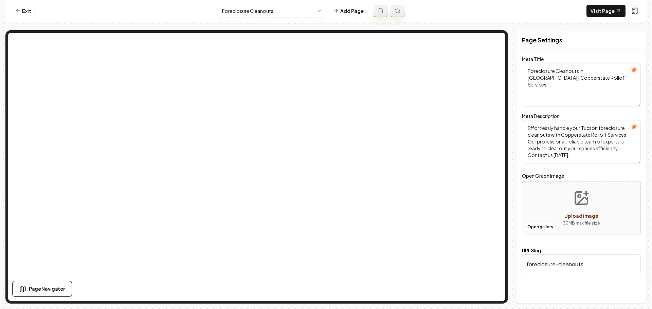
click at [283, 12] on html "Computer Required This feature is only available on a computer. Please switch t…" at bounding box center [326, 154] width 652 height 309
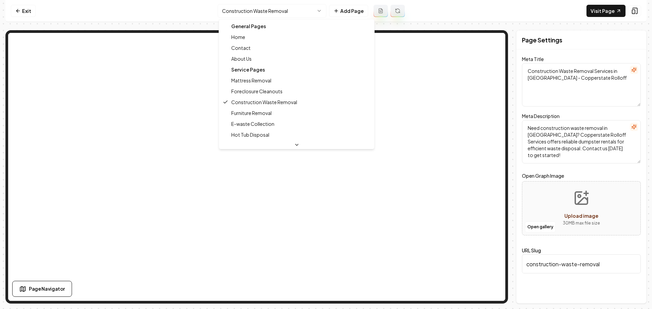
click at [305, 11] on html "Computer Required This feature is only available on a computer. Please switch t…" at bounding box center [326, 154] width 652 height 309
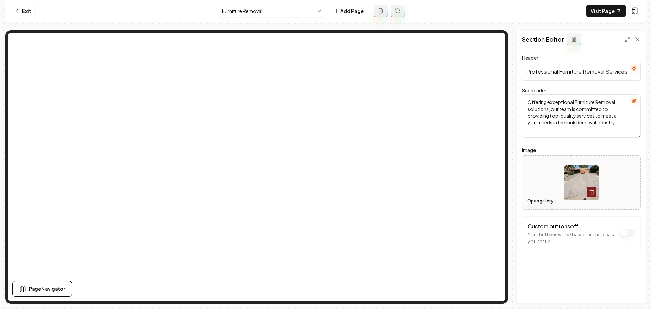
click at [537, 202] on button "Open gallery" at bounding box center [540, 201] width 31 height 11
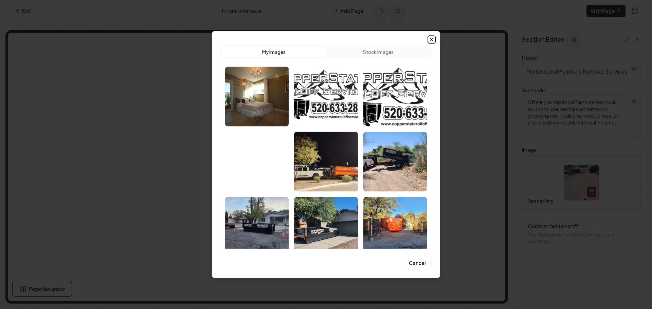
click at [431, 40] on icon "button" at bounding box center [431, 39] width 5 height 5
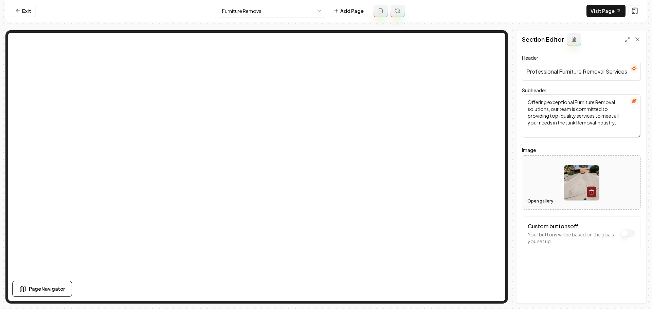
click at [535, 201] on button "Open gallery" at bounding box center [540, 201] width 31 height 11
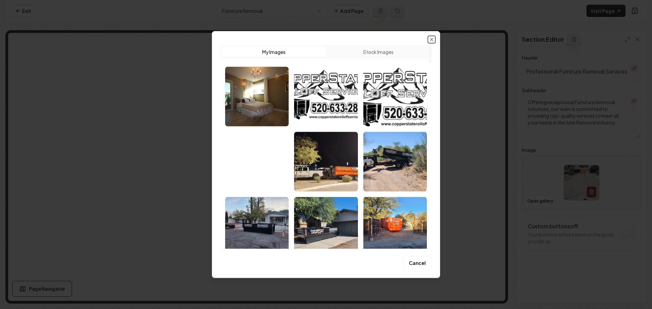
click at [432, 39] on icon "button" at bounding box center [431, 39] width 5 height 5
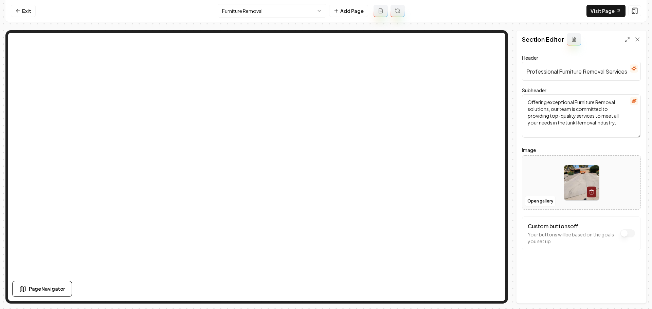
drag, startPoint x: 582, startPoint y: 73, endPoint x: 560, endPoint y: 74, distance: 21.7
click at [560, 74] on input "Professional Furniture Removal Services" at bounding box center [581, 71] width 119 height 19
click at [539, 201] on button "Open gallery" at bounding box center [540, 201] width 31 height 11
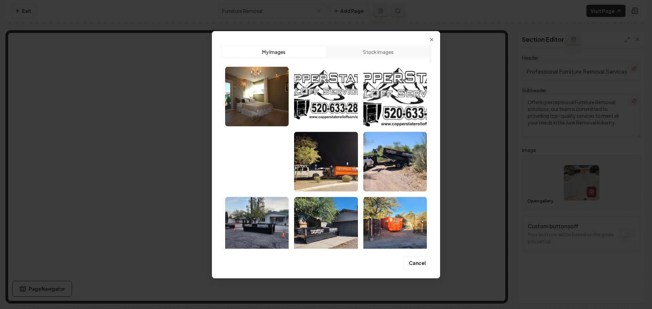
click at [375, 53] on button "Stock Images" at bounding box center [378, 51] width 104 height 11
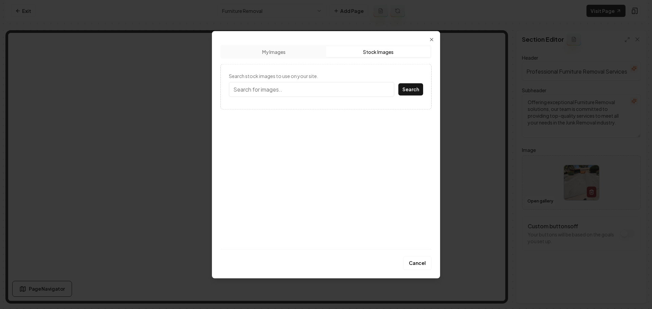
click at [319, 92] on input "Search stock images to use on your site." at bounding box center [311, 89] width 165 height 15
paste input "Furniture"
type input "Furniture"
click at [398, 83] on button "Search" at bounding box center [410, 89] width 25 height 12
click at [279, 153] on img at bounding box center [260, 139] width 62 height 60
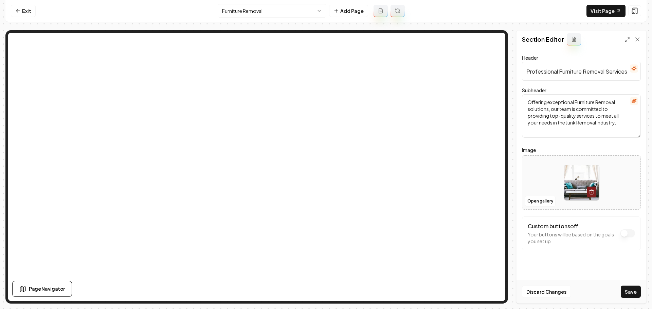
click at [629, 291] on button "Save" at bounding box center [631, 292] width 20 height 12
click at [298, 9] on html "Computer Required This feature is only available on a computer. Please switch t…" at bounding box center [326, 154] width 652 height 309
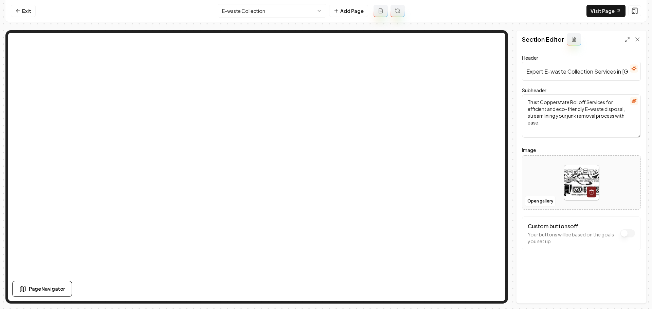
drag, startPoint x: 565, startPoint y: 72, endPoint x: 545, endPoint y: 73, distance: 20.1
click at [545, 73] on input "Expert E-waste Collection Services in Tucson" at bounding box center [581, 71] width 119 height 19
click at [536, 204] on button "Open gallery" at bounding box center [540, 201] width 31 height 11
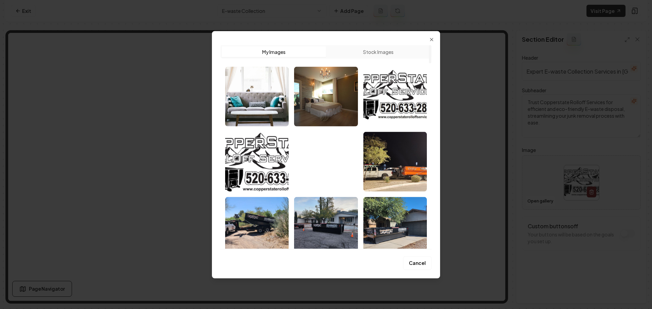
click at [372, 48] on button "Stock Images" at bounding box center [378, 51] width 104 height 11
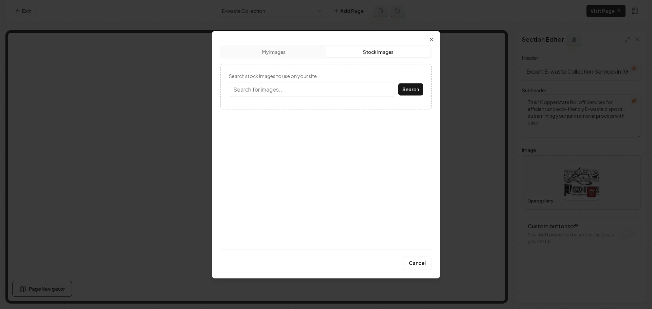
click at [306, 90] on input "Search stock images to use on your site." at bounding box center [311, 89] width 165 height 15
paste input "E-waste"
type input "E-waste"
click at [414, 89] on button "Search" at bounding box center [410, 89] width 25 height 12
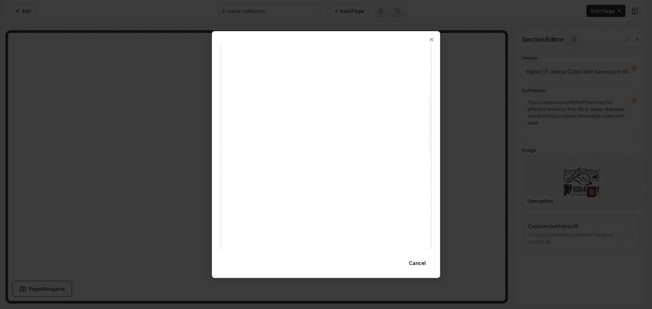
scroll to position [170, 0]
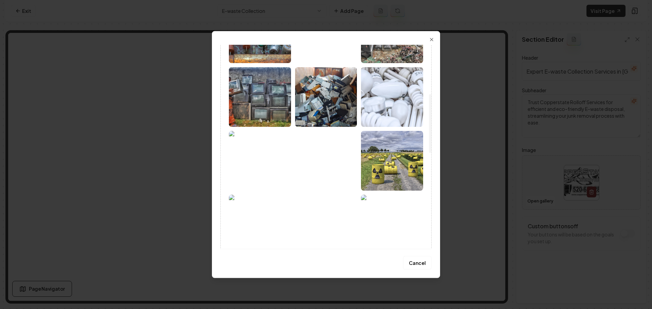
click at [275, 111] on img at bounding box center [260, 97] width 62 height 60
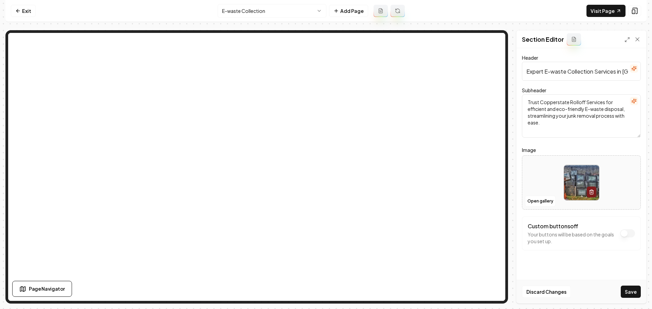
click at [630, 291] on button "Save" at bounding box center [631, 292] width 20 height 12
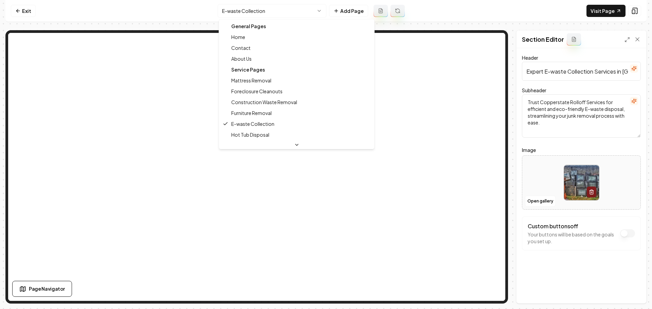
click at [290, 15] on html "Computer Required This feature is only available on a computer. Please switch t…" at bounding box center [326, 154] width 652 height 309
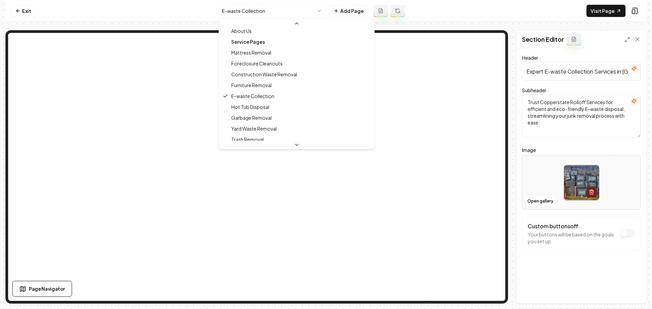
scroll to position [68, 0]
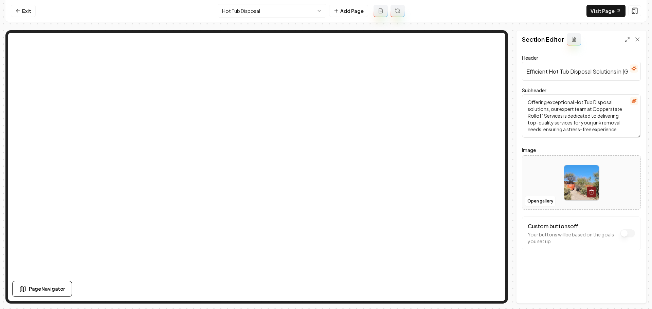
drag, startPoint x: 592, startPoint y: 70, endPoint x: 549, endPoint y: 76, distance: 43.1
click at [549, 76] on input "Efficient Hot Tub Disposal Solutions in Tucson" at bounding box center [581, 71] width 119 height 19
click at [575, 178] on img at bounding box center [581, 182] width 35 height 35
type input "**********"
click at [628, 290] on button "Save" at bounding box center [631, 292] width 20 height 12
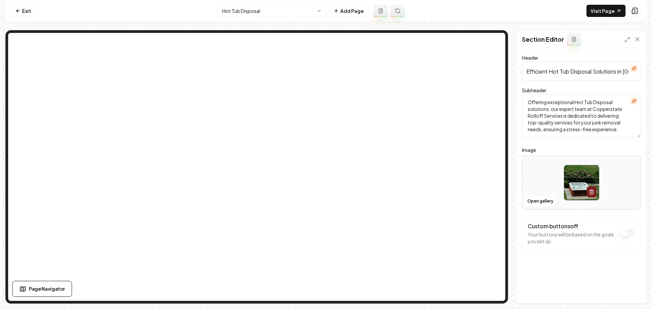
click at [305, 14] on html "Computer Required This feature is only available on a computer. Please switch t…" at bounding box center [326, 154] width 652 height 309
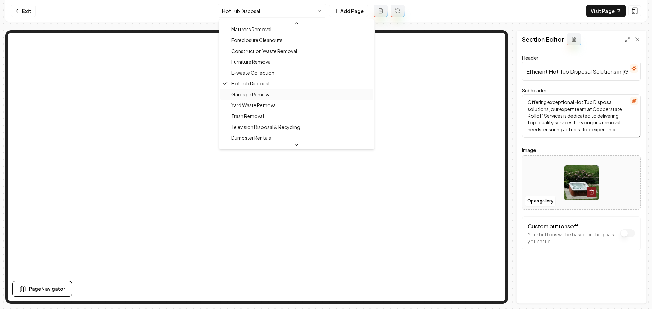
scroll to position [68, 0]
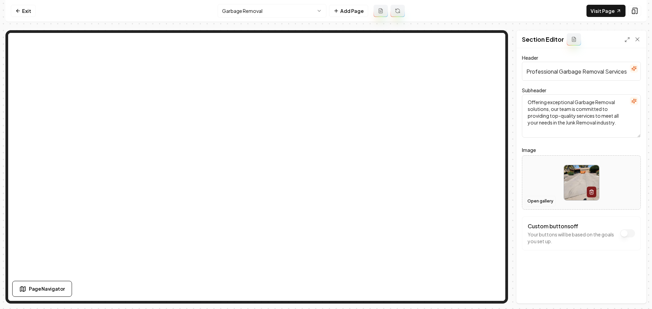
click at [547, 202] on button "Open gallery" at bounding box center [540, 201] width 31 height 11
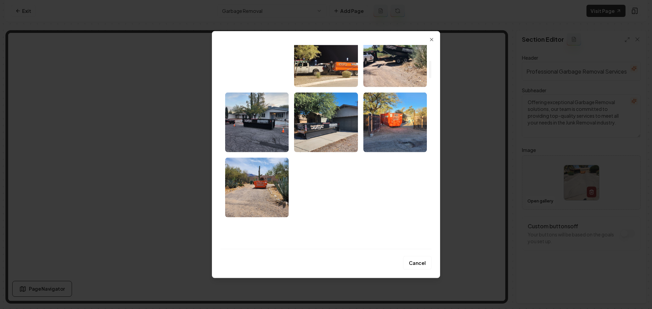
scroll to position [238, 0]
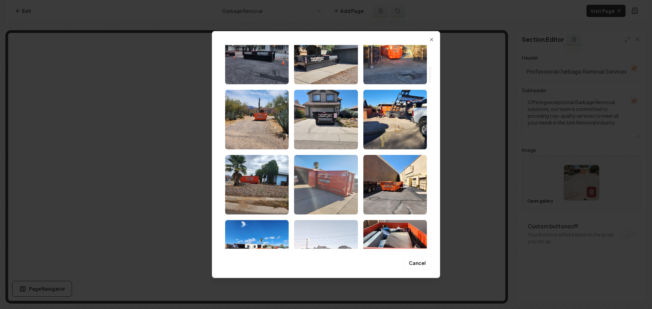
click at [333, 194] on img "Select image image_68a494dc5c7cd75eb82a6e65.jpeg" at bounding box center [326, 185] width 64 height 60
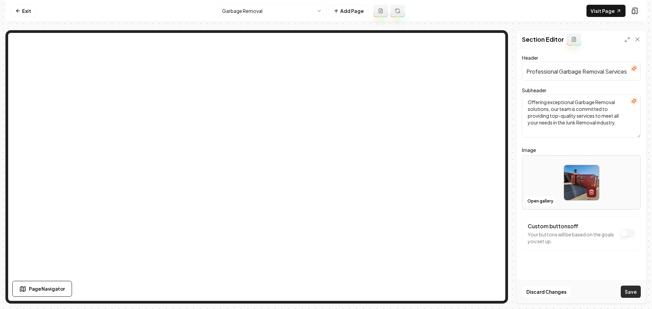
click at [630, 294] on button "Save" at bounding box center [631, 292] width 20 height 12
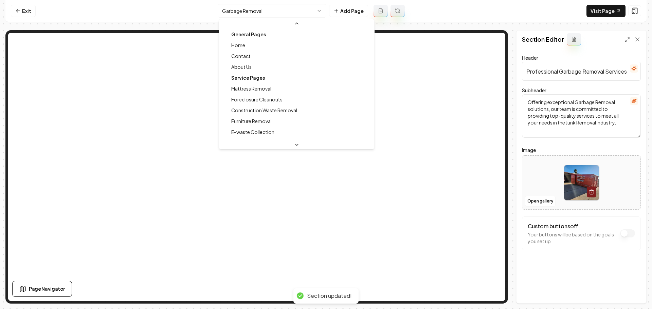
click at [290, 14] on html "Computer Required This feature is only available on a computer. Please switch t…" at bounding box center [326, 154] width 652 height 309
click at [299, 14] on html "Computer Required This feature is only available on a computer. Please switch t…" at bounding box center [326, 154] width 652 height 309
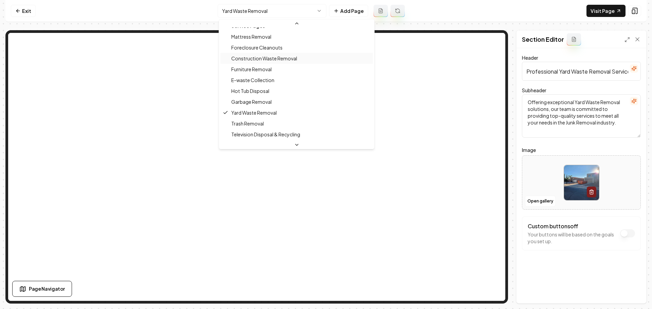
scroll to position [97, 0]
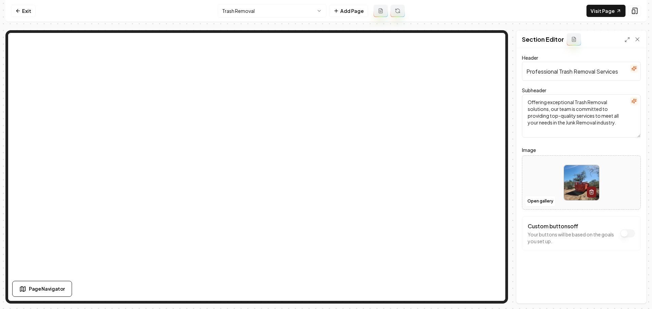
click at [305, 12] on html "Computer Required This feature is only available on a computer. Please switch t…" at bounding box center [326, 154] width 652 height 309
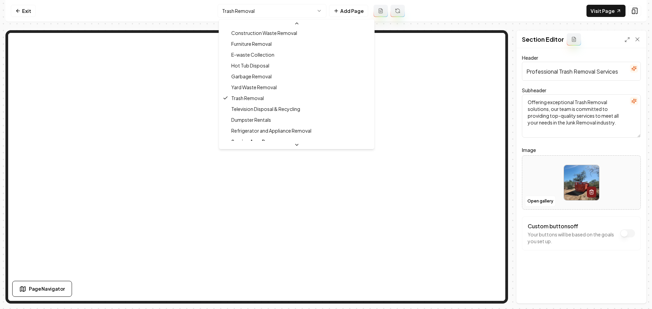
scroll to position [108, 0]
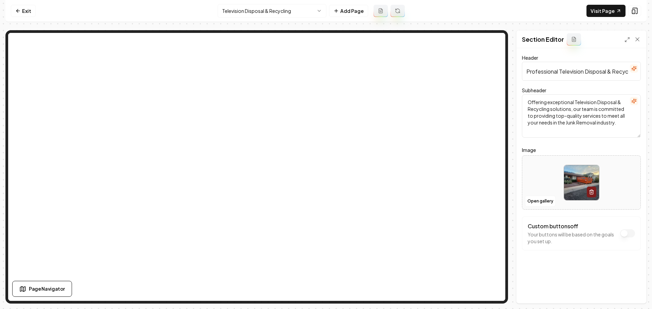
drag, startPoint x: 559, startPoint y: 71, endPoint x: 583, endPoint y: 72, distance: 23.4
click at [583, 72] on input "Professional Television Disposal & Recycling Services" at bounding box center [581, 71] width 119 height 19
click at [543, 200] on button "Open gallery" at bounding box center [540, 201] width 31 height 11
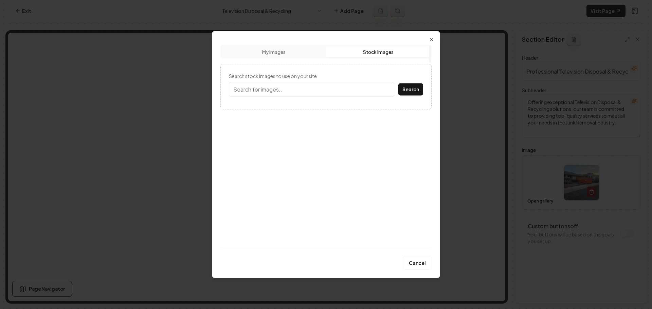
click at [360, 53] on button "Stock Images" at bounding box center [378, 51] width 104 height 11
click at [321, 90] on input "Search stock images to use on your site." at bounding box center [311, 89] width 165 height 15
paste input "Television"
type input "Television"
click at [398, 83] on button "Search" at bounding box center [410, 89] width 25 height 12
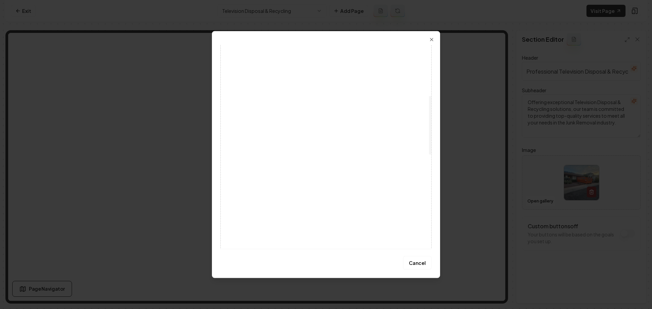
scroll to position [170, 0]
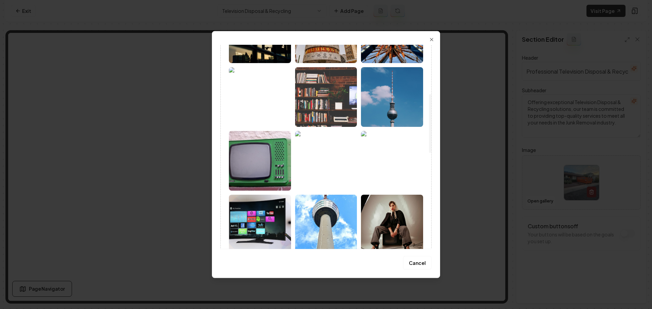
click at [281, 113] on img at bounding box center [260, 97] width 62 height 60
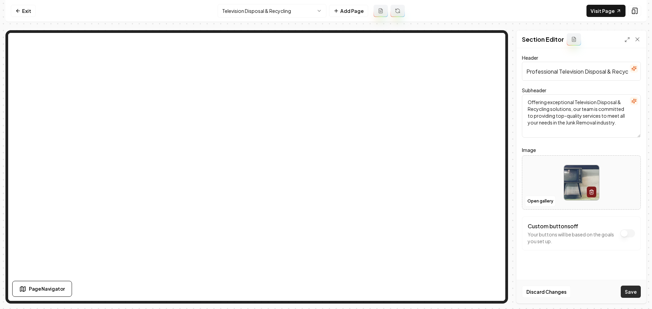
click at [628, 289] on button "Save" at bounding box center [631, 292] width 20 height 12
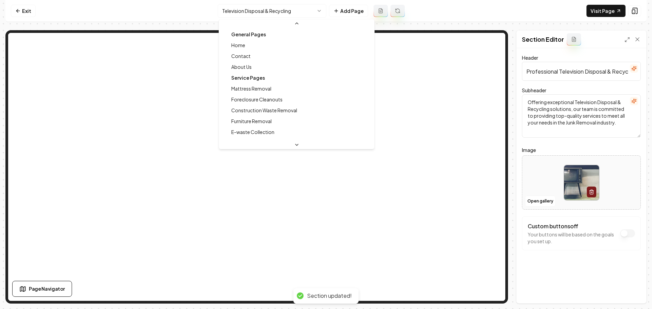
click at [296, 13] on html "Computer Required This feature is only available on a computer. Please switch t…" at bounding box center [326, 154] width 652 height 309
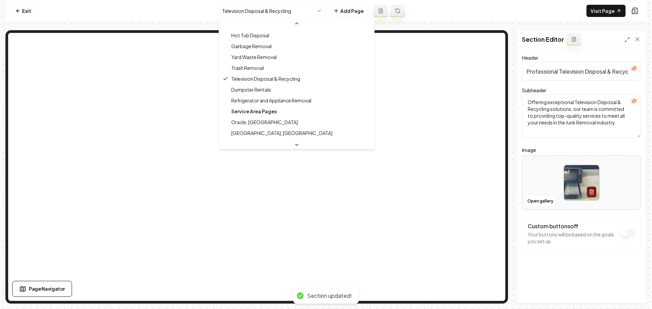
scroll to position [119, 0]
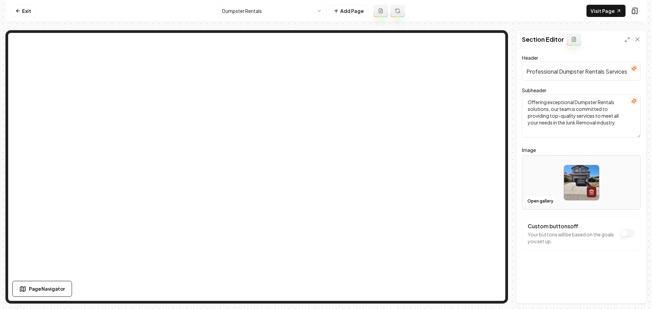
click at [298, 16] on html "Computer Required This feature is only available on a computer. Please switch t…" at bounding box center [326, 154] width 652 height 309
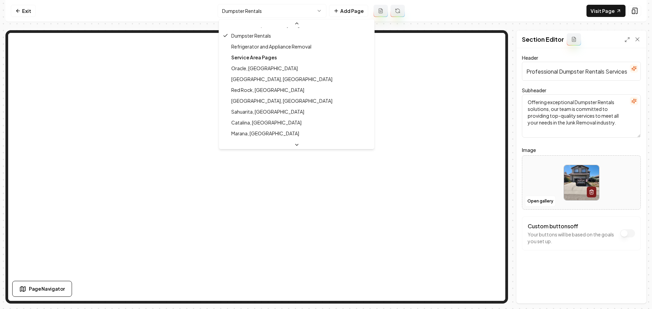
scroll to position [164, 0]
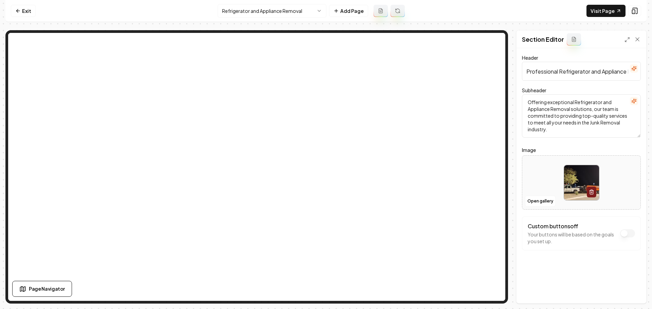
drag, startPoint x: 590, startPoint y: 72, endPoint x: 560, endPoint y: 72, distance: 29.6
click at [560, 72] on input "Professional Refrigerator and Appliance Removal Services" at bounding box center [581, 71] width 119 height 19
click at [535, 203] on button "Open gallery" at bounding box center [540, 201] width 31 height 11
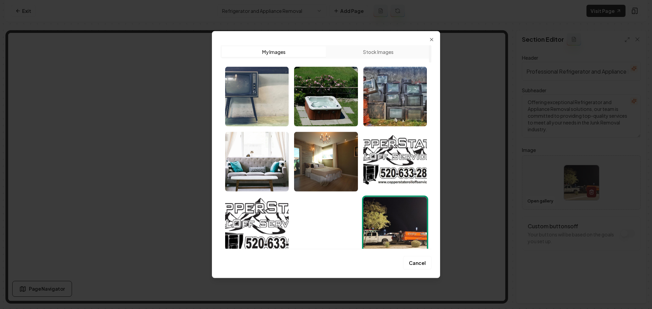
click at [378, 56] on button "Stock Images" at bounding box center [378, 51] width 104 height 11
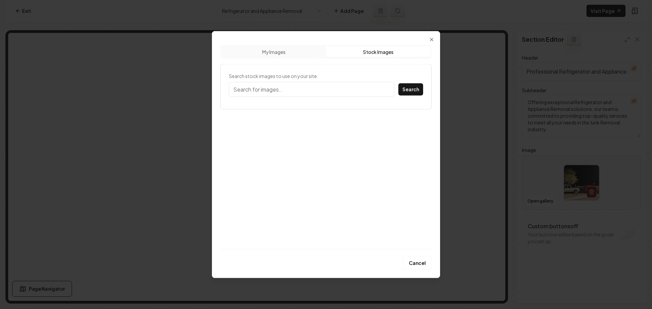
click at [346, 94] on input "Search stock images to use on your site." at bounding box center [311, 89] width 165 height 15
click at [398, 83] on button "Search" at bounding box center [410, 89] width 25 height 12
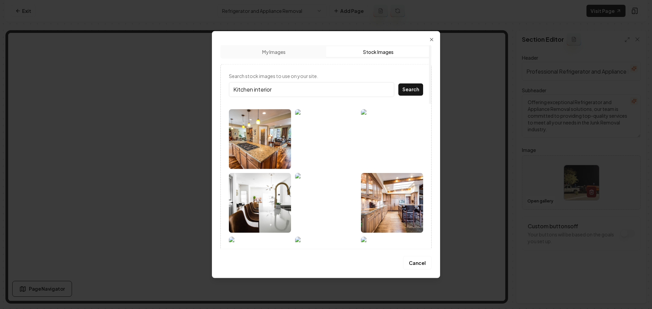
click at [348, 90] on input "Kitchen interior" at bounding box center [311, 89] width 165 height 15
paste input "Refrigerat"
click at [408, 89] on button "Search" at bounding box center [410, 89] width 25 height 12
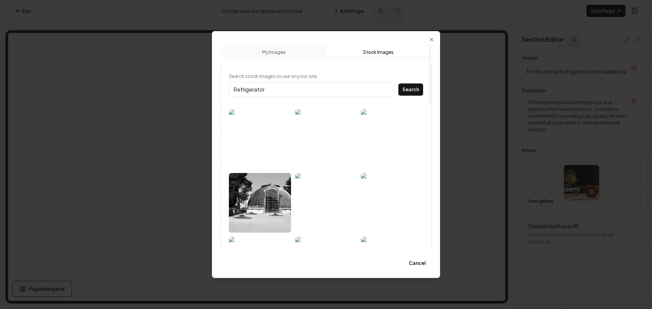
click at [317, 92] on input "Refrigerator" at bounding box center [311, 89] width 165 height 15
type input "kitchen"
click at [398, 83] on button "Search" at bounding box center [410, 89] width 25 height 12
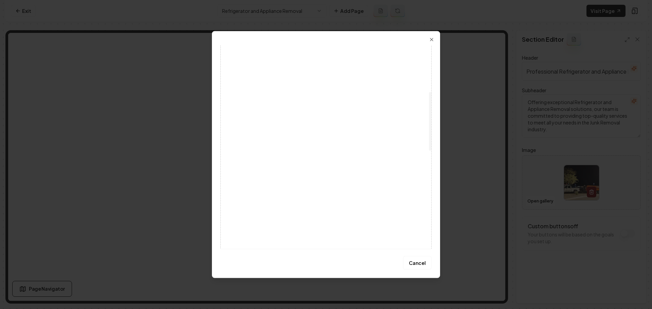
scroll to position [204, 0]
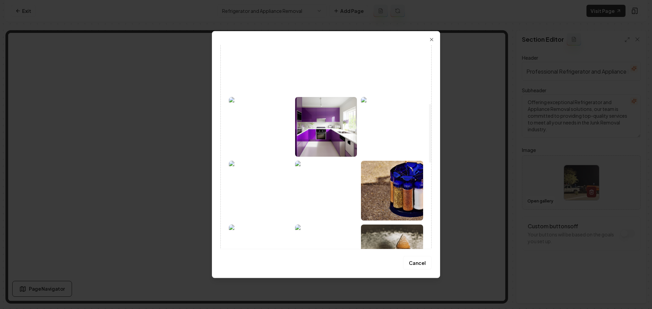
click at [329, 137] on img at bounding box center [326, 127] width 62 height 60
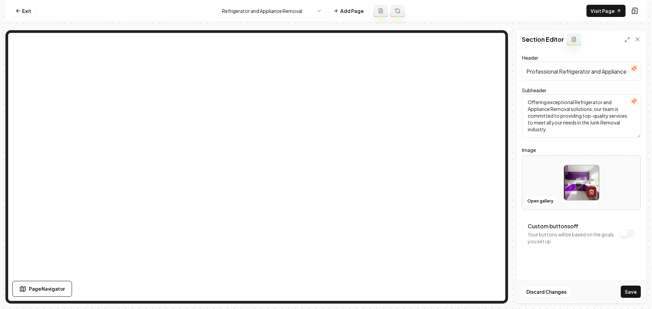
click at [629, 290] on button "Save" at bounding box center [631, 292] width 20 height 12
click at [288, 14] on html "Computer Required This feature is only available on a computer. Please switch t…" at bounding box center [326, 154] width 652 height 309
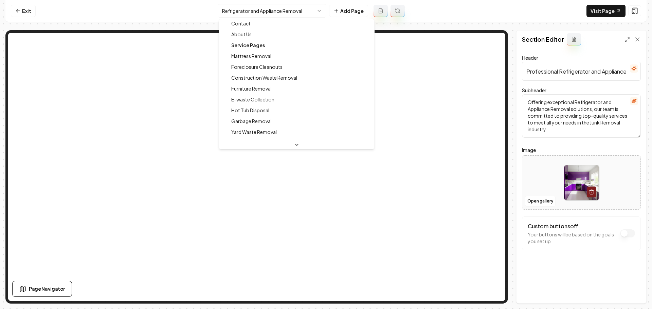
scroll to position [0, 0]
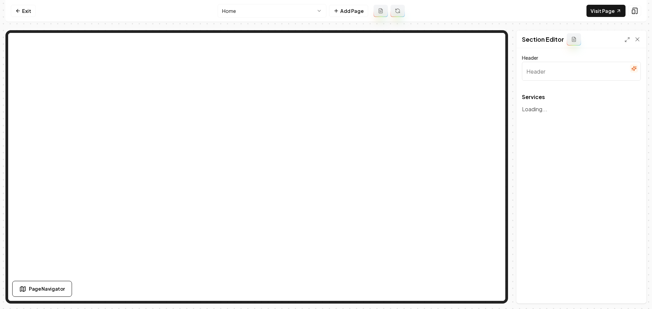
type input "Our Dumpster Rental Solutions"
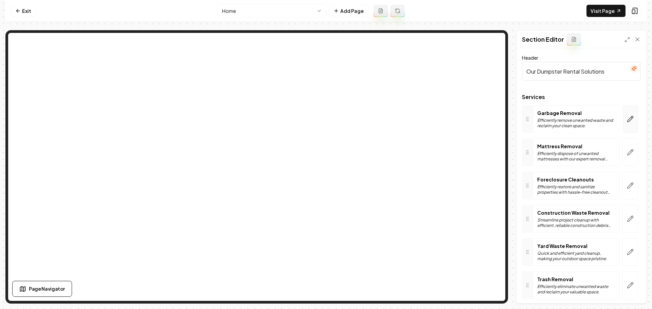
click at [631, 118] on icon "button" at bounding box center [631, 117] width 1 height 1
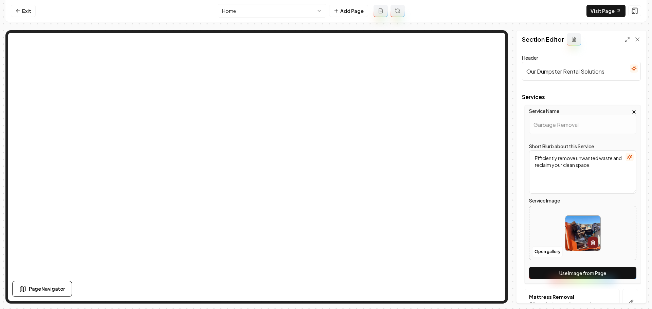
click at [572, 275] on button "Use Image from Page" at bounding box center [582, 273] width 107 height 12
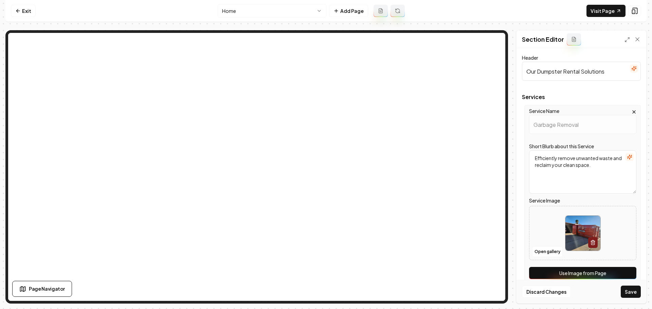
scroll to position [102, 0]
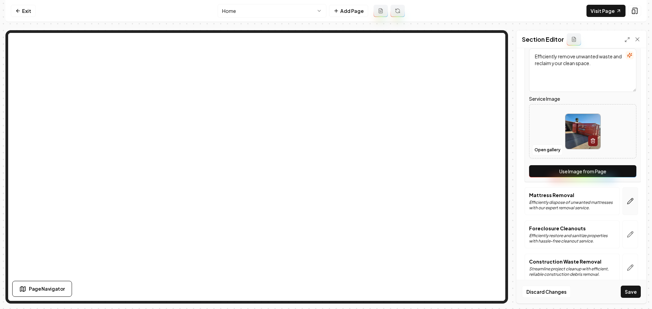
click at [628, 204] on icon "button" at bounding box center [631, 202] width 6 height 6
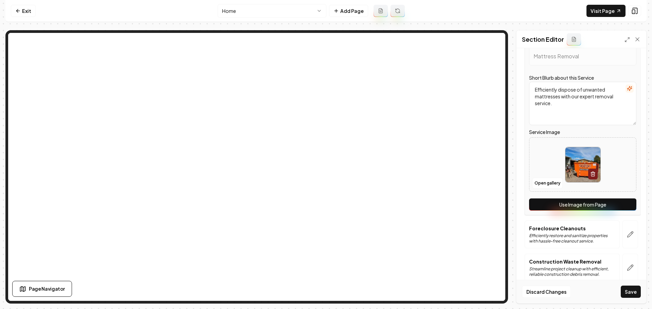
click at [587, 205] on button "Use Image from Page" at bounding box center [582, 205] width 107 height 12
click at [627, 232] on icon "button" at bounding box center [630, 234] width 7 height 7
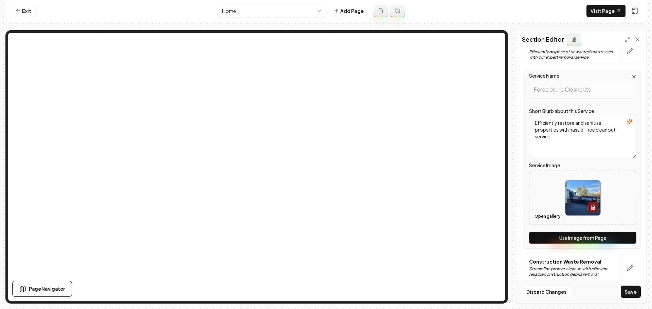
click at [583, 238] on button "Use Image from Page" at bounding box center [582, 238] width 107 height 12
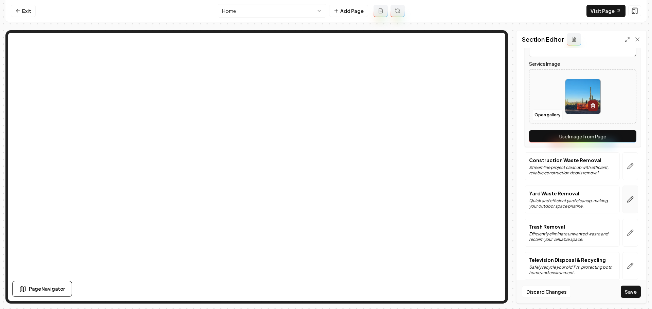
scroll to position [204, 0]
click at [627, 169] on icon "button" at bounding box center [630, 166] width 7 height 7
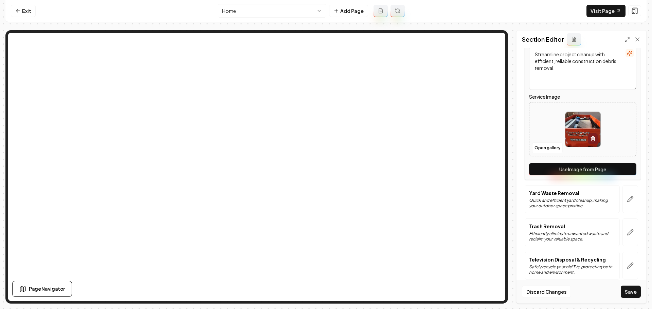
click at [583, 171] on button "Use Image from Page" at bounding box center [582, 169] width 107 height 12
click at [623, 196] on button "button" at bounding box center [631, 199] width 16 height 28
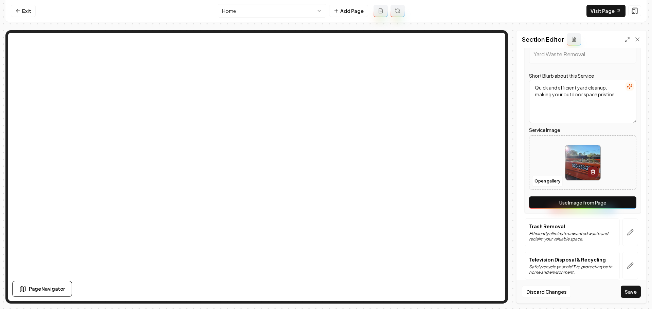
click at [581, 206] on button "Use Image from Page" at bounding box center [582, 203] width 107 height 12
click at [627, 234] on icon "button" at bounding box center [630, 232] width 7 height 7
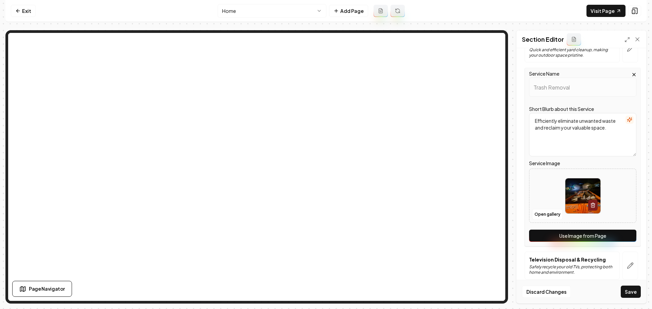
click at [587, 236] on button "Use Image from Page" at bounding box center [582, 236] width 107 height 12
click at [628, 264] on icon "button" at bounding box center [630, 266] width 7 height 7
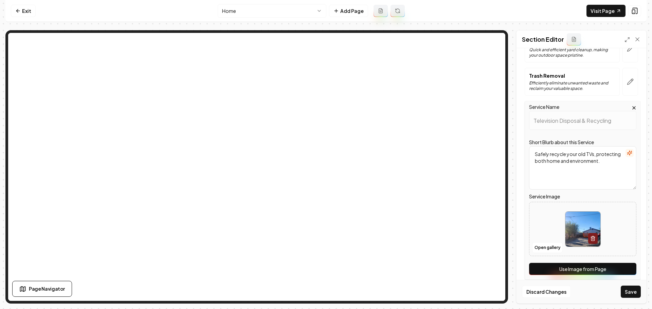
click at [584, 267] on button "Use Image from Page" at bounding box center [582, 269] width 107 height 12
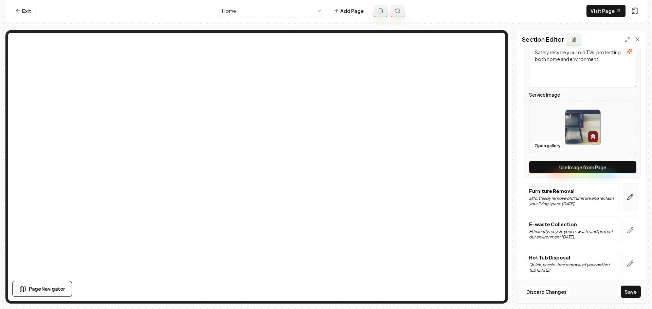
click at [627, 198] on icon "button" at bounding box center [630, 197] width 7 height 7
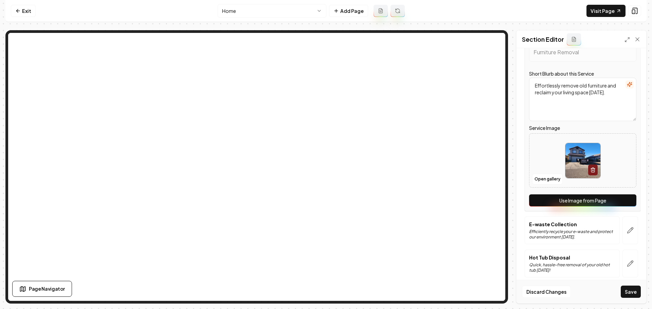
click at [588, 202] on button "Use Image from Page" at bounding box center [582, 201] width 107 height 12
click at [627, 230] on icon "button" at bounding box center [630, 230] width 7 height 7
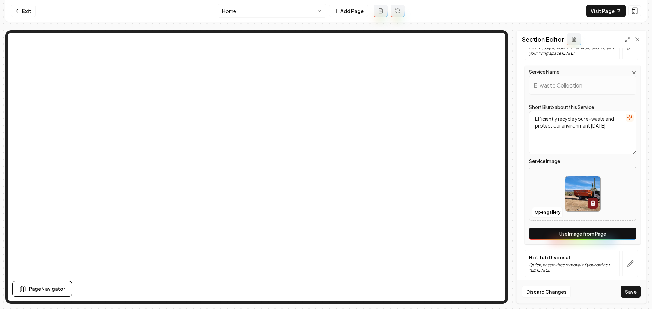
click at [589, 235] on button "Use Image from Page" at bounding box center [582, 234] width 107 height 12
click at [628, 264] on icon "button" at bounding box center [631, 264] width 6 height 6
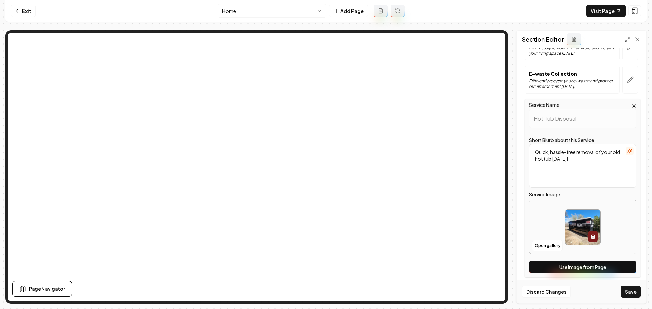
click at [594, 265] on button "Use Image from Page" at bounding box center [582, 267] width 107 height 12
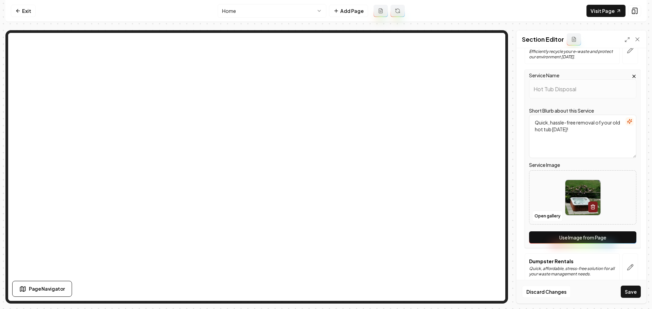
scroll to position [384, 0]
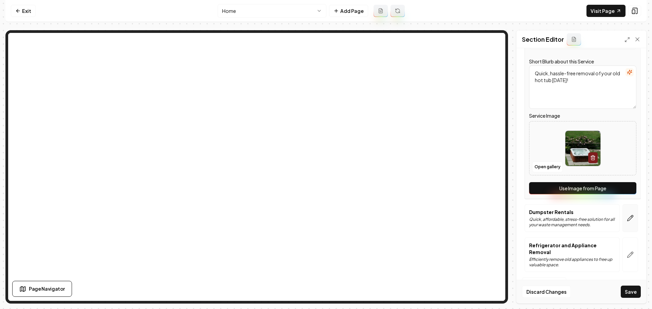
click at [624, 215] on button "button" at bounding box center [631, 218] width 16 height 28
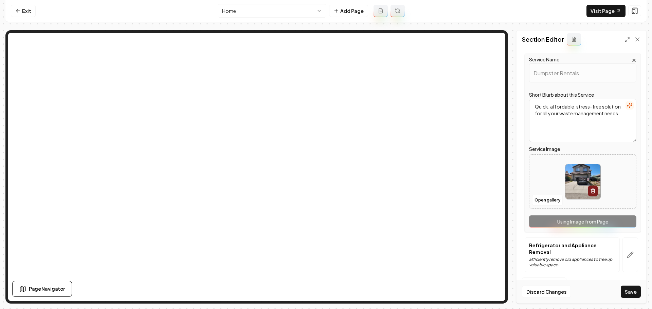
click at [578, 221] on div "Service Name Dumpster Rentals Short Blurb about this Service Quick, affordable,…" at bounding box center [583, 143] width 116 height 179
click at [627, 258] on icon "button" at bounding box center [630, 255] width 7 height 7
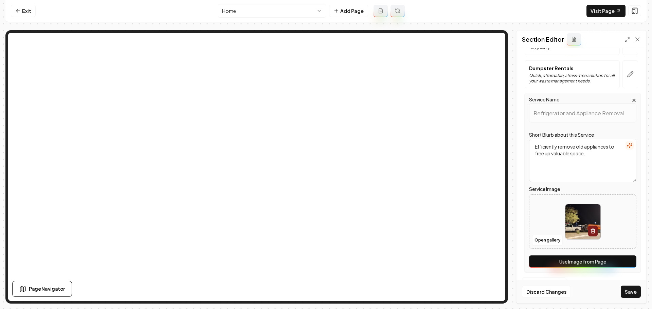
click at [584, 259] on button "Use Image from Page" at bounding box center [582, 262] width 107 height 12
click at [628, 288] on button "Save" at bounding box center [631, 292] width 20 height 12
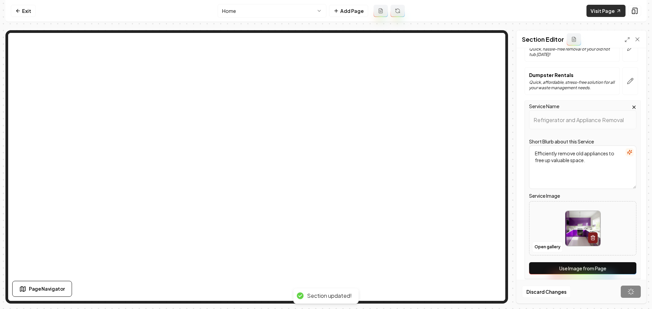
click at [605, 11] on link "Visit Page" at bounding box center [606, 11] width 39 height 12
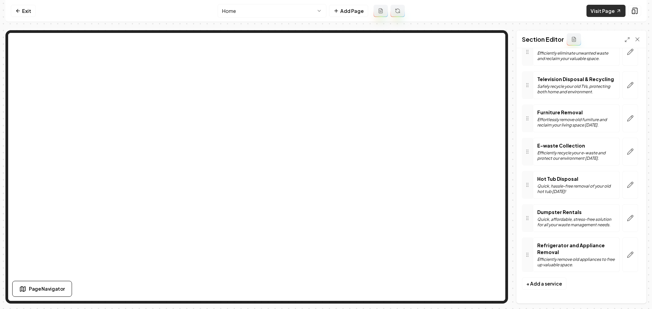
scroll to position [234, 0]
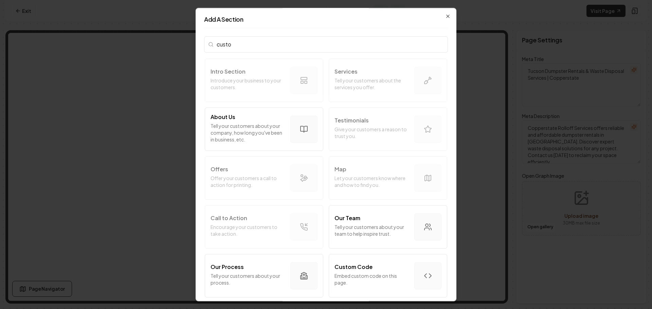
type input "custom"
click at [353, 278] on p "Embed custom code on this page." at bounding box center [372, 280] width 74 height 14
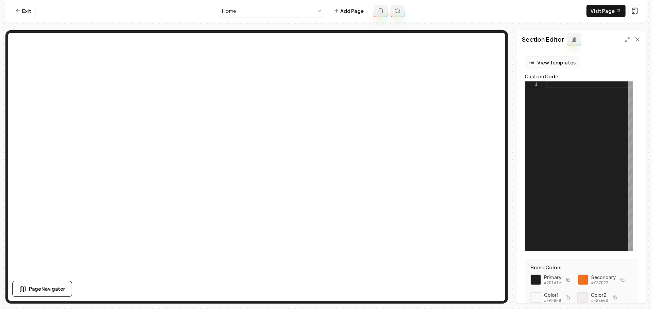
click at [558, 62] on button "View Templates" at bounding box center [552, 62] width 55 height 12
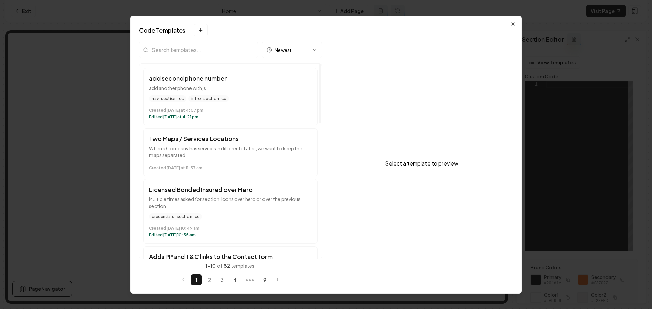
click at [197, 53] on input "search" at bounding box center [198, 50] width 119 height 16
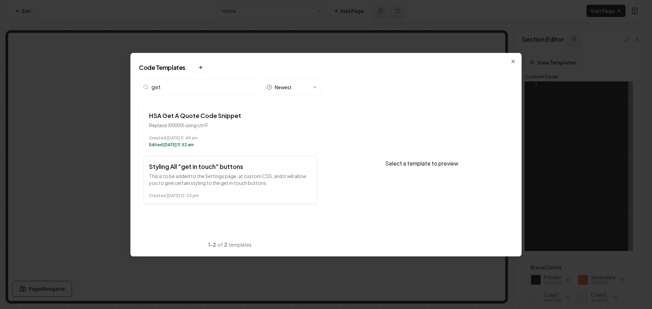
type input "get"
click at [219, 173] on p "This is to be added to the Settings page, at custom CSS, and it will allow you …" at bounding box center [230, 180] width 163 height 14
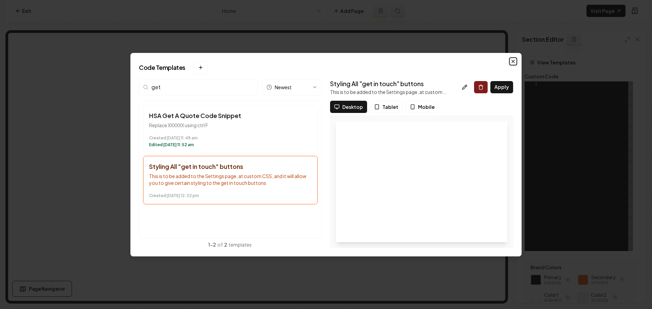
click at [512, 61] on icon "button" at bounding box center [512, 61] width 5 height 5
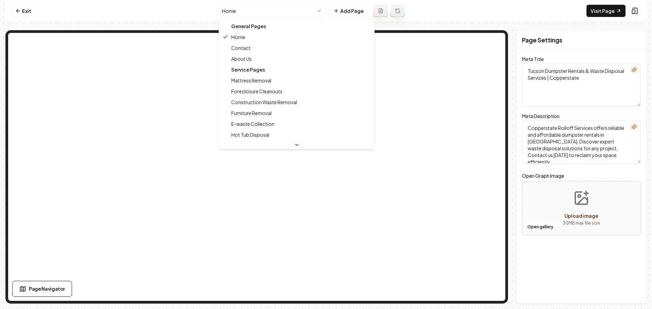
click at [266, 7] on html "Computer Required This feature is only available on a computer. Please switch t…" at bounding box center [326, 154] width 652 height 309
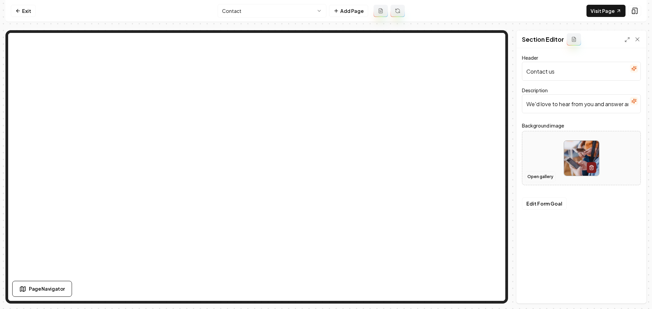
click at [544, 174] on button "Open gallery" at bounding box center [540, 177] width 31 height 11
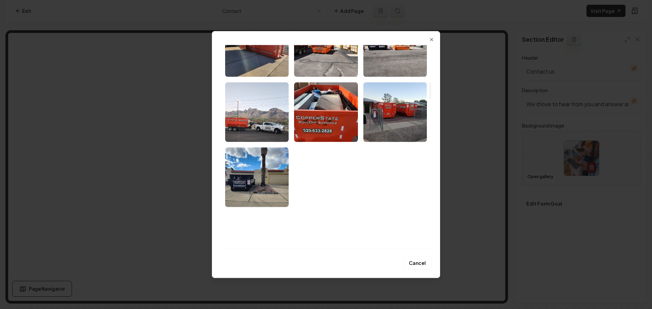
scroll to position [442, 0]
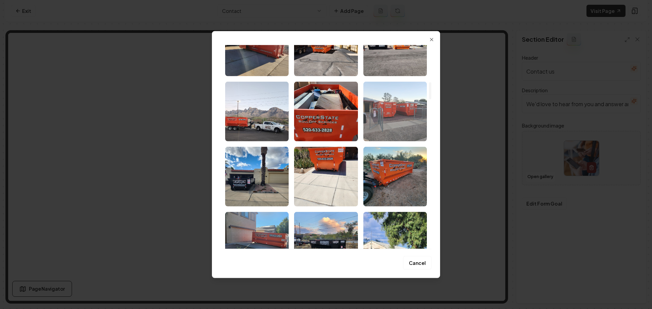
click at [385, 117] on img "Select image image_68a494dc5c7cd75eb82a6cac.jpeg" at bounding box center [395, 112] width 64 height 60
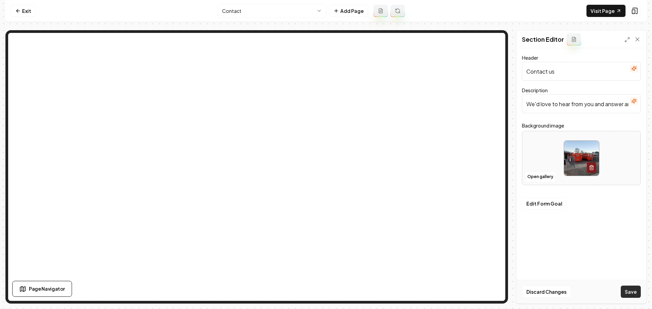
click at [634, 289] on button "Save" at bounding box center [631, 292] width 20 height 12
click at [270, 14] on html "Computer Required This feature is only available on a computer. Please switch t…" at bounding box center [326, 154] width 652 height 309
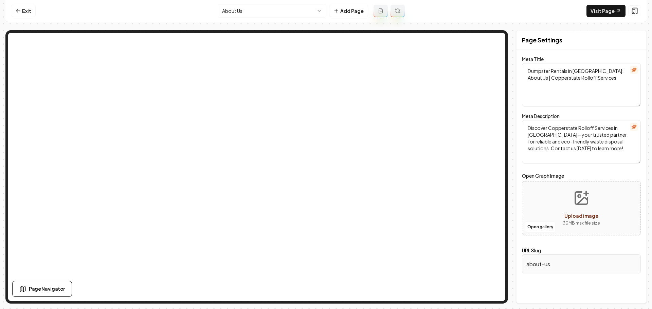
click at [288, 16] on html "Computer Required This feature is only available on a computer. Please switch t…" at bounding box center [326, 154] width 652 height 309
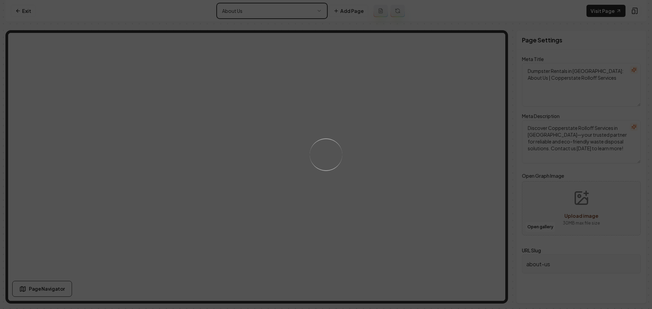
type textarea "Tucson Dumpster Rentals & Waste Disposal Services | Copperstate"
type textarea "Copperstate Rolloff Services offers reliable and affordable dumpster rentals in…"
